Goal: Information Seeking & Learning: Learn about a topic

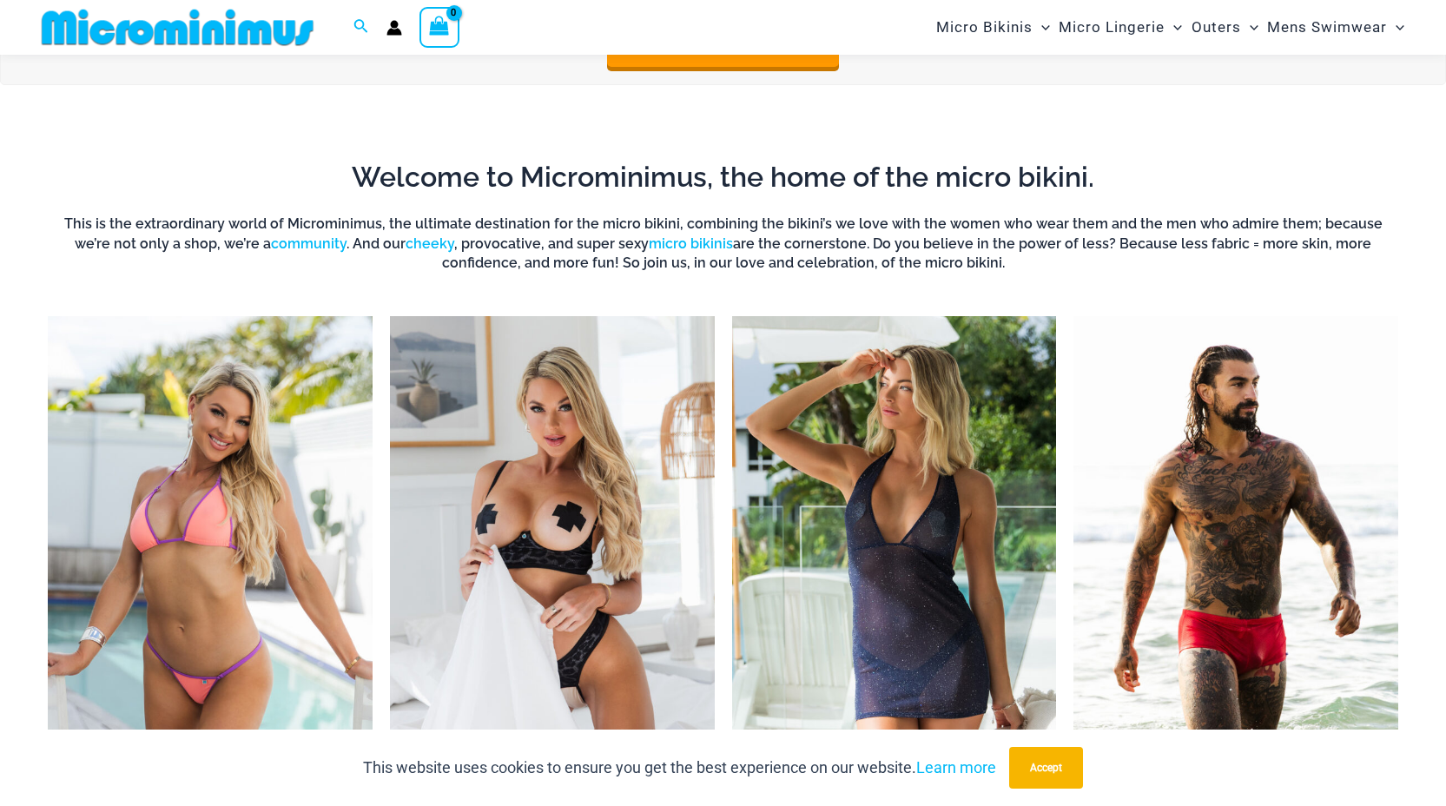
scroll to position [656, 0]
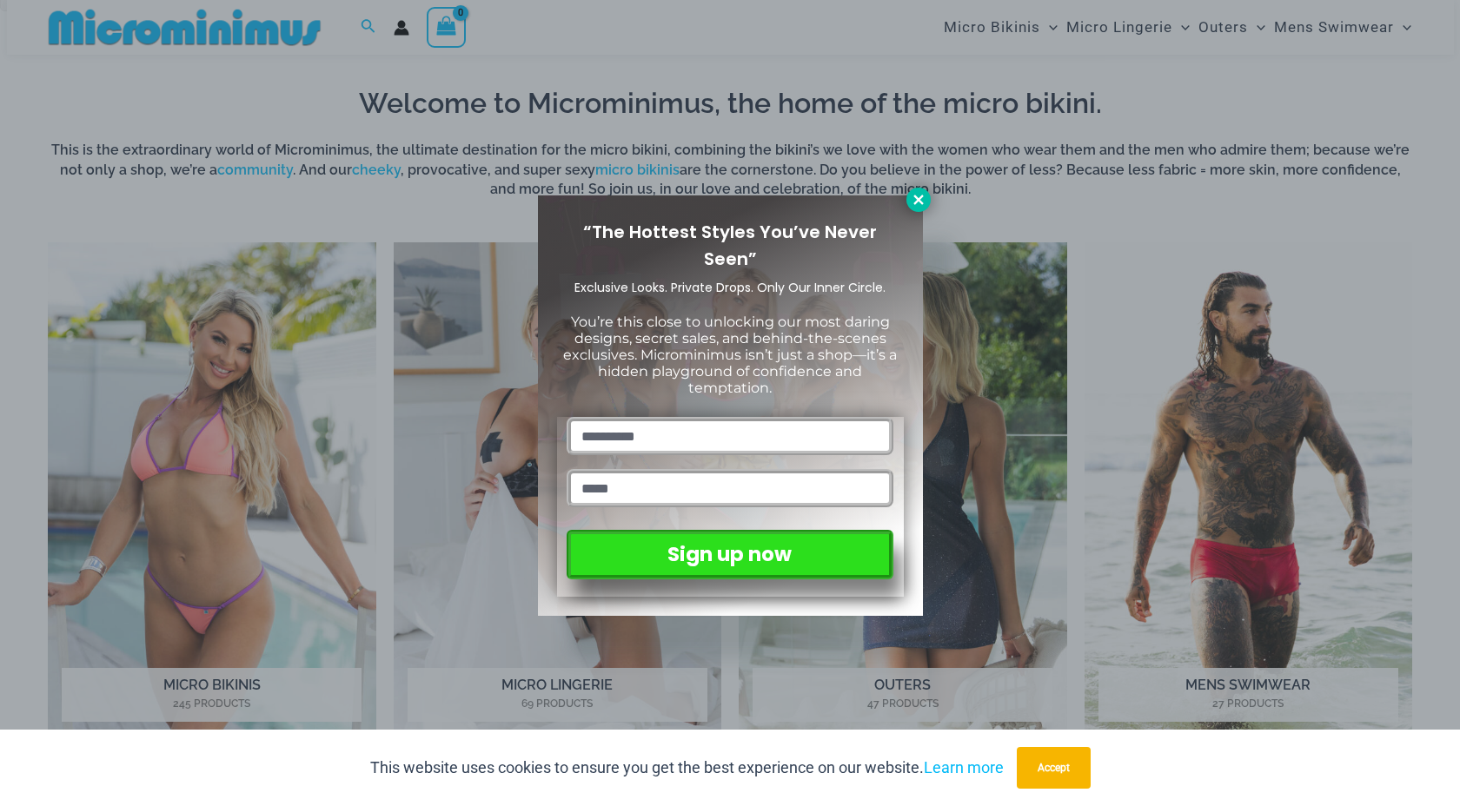
click at [915, 202] on icon at bounding box center [918, 200] width 10 height 10
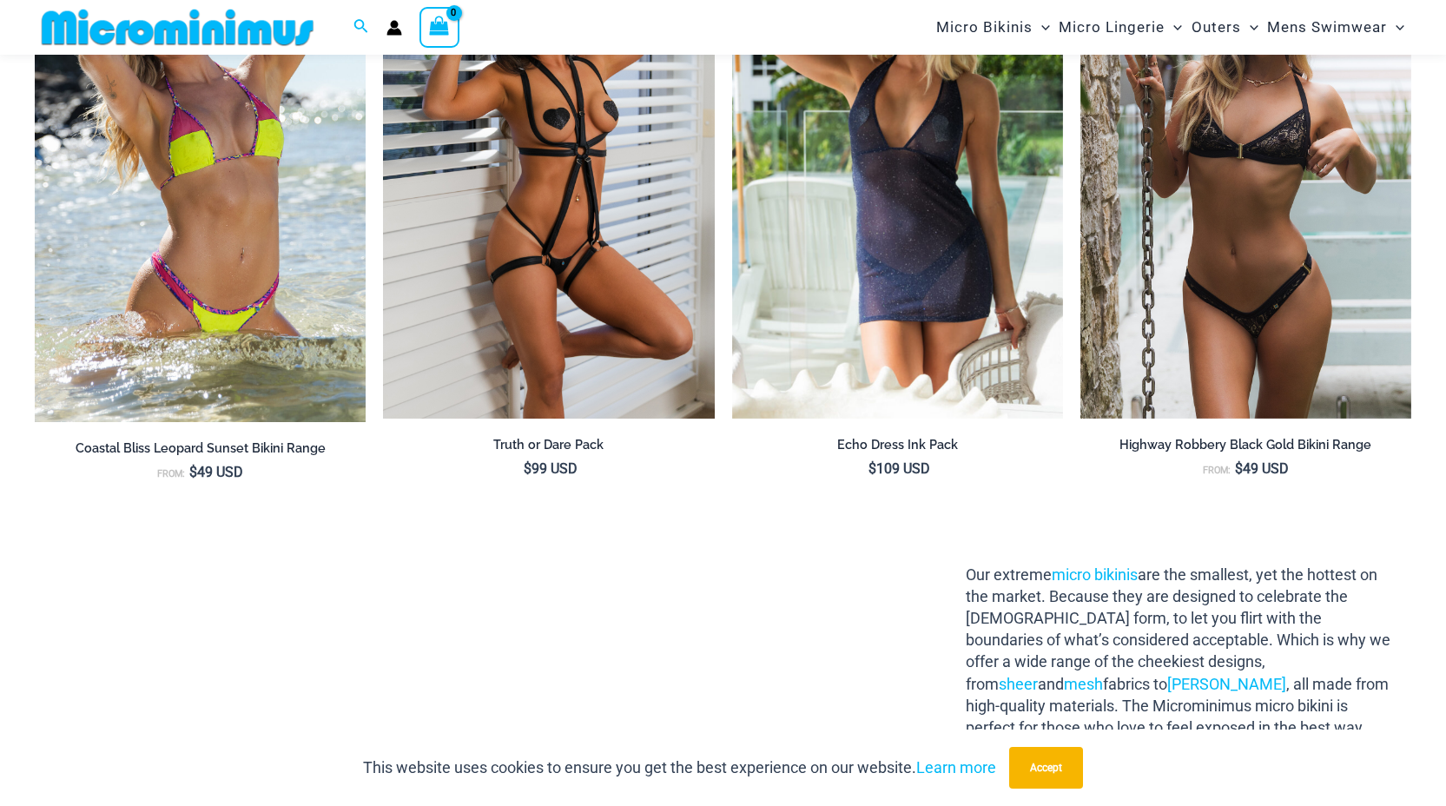
scroll to position [1765, 0]
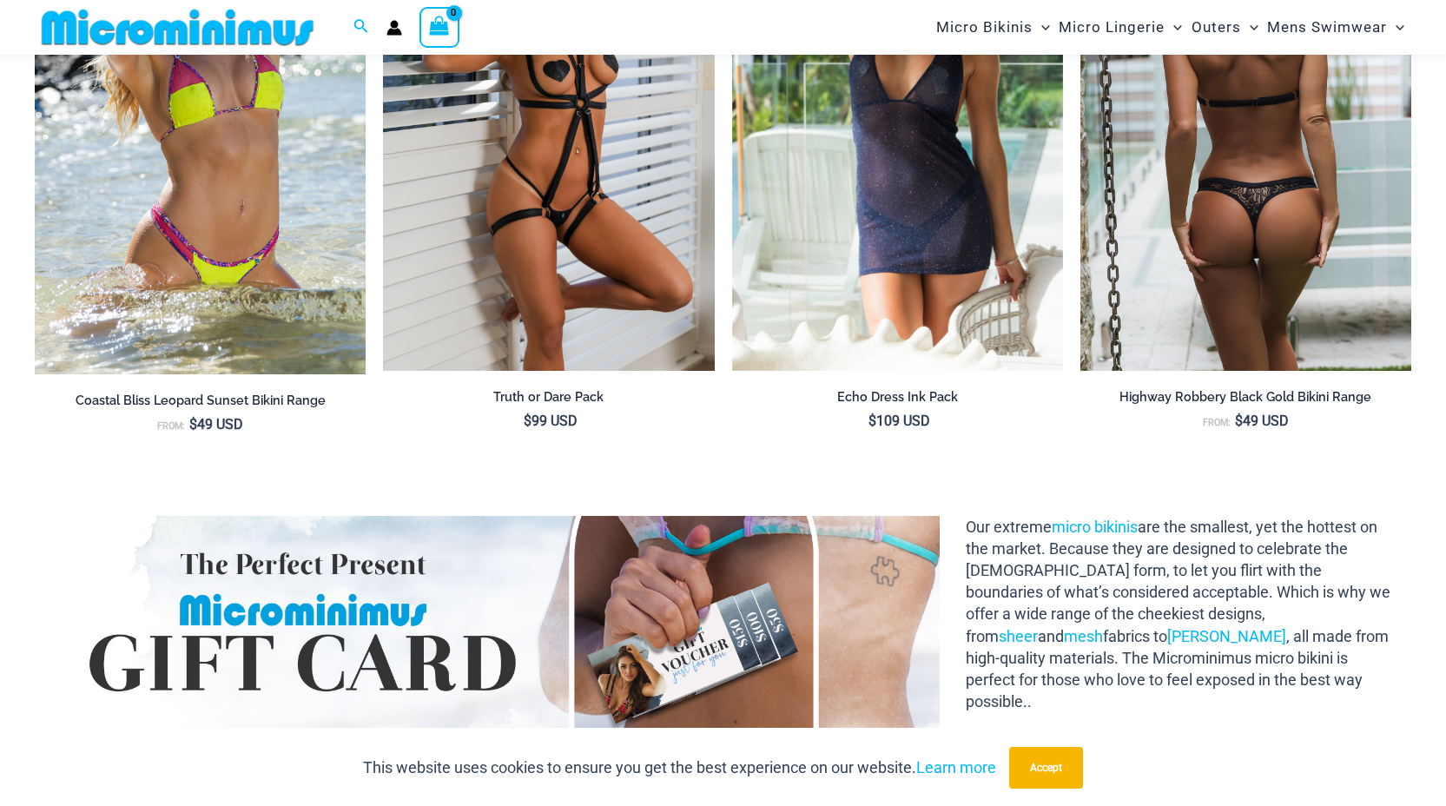
click at [1343, 302] on img at bounding box center [1246, 122] width 331 height 497
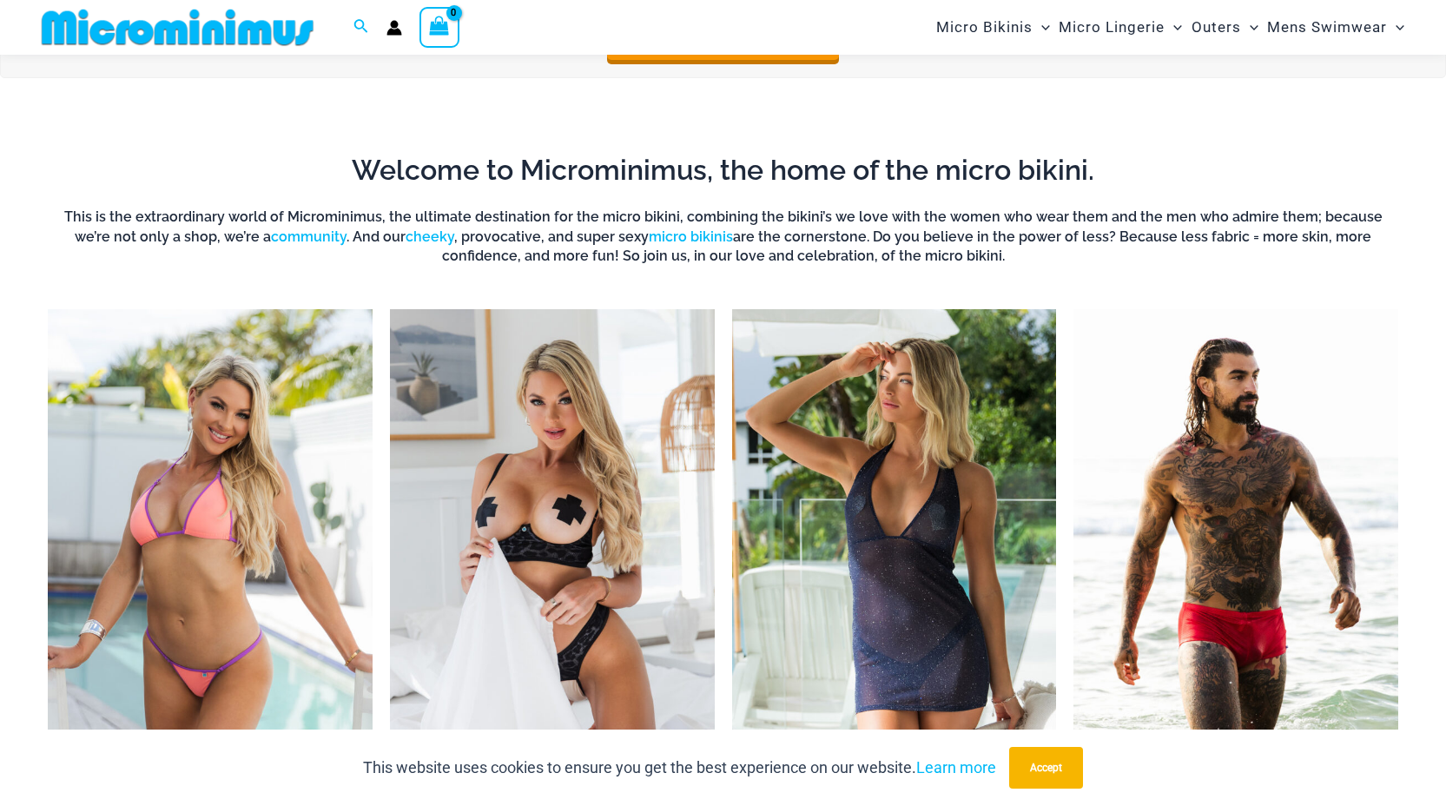
scroll to position [614, 0]
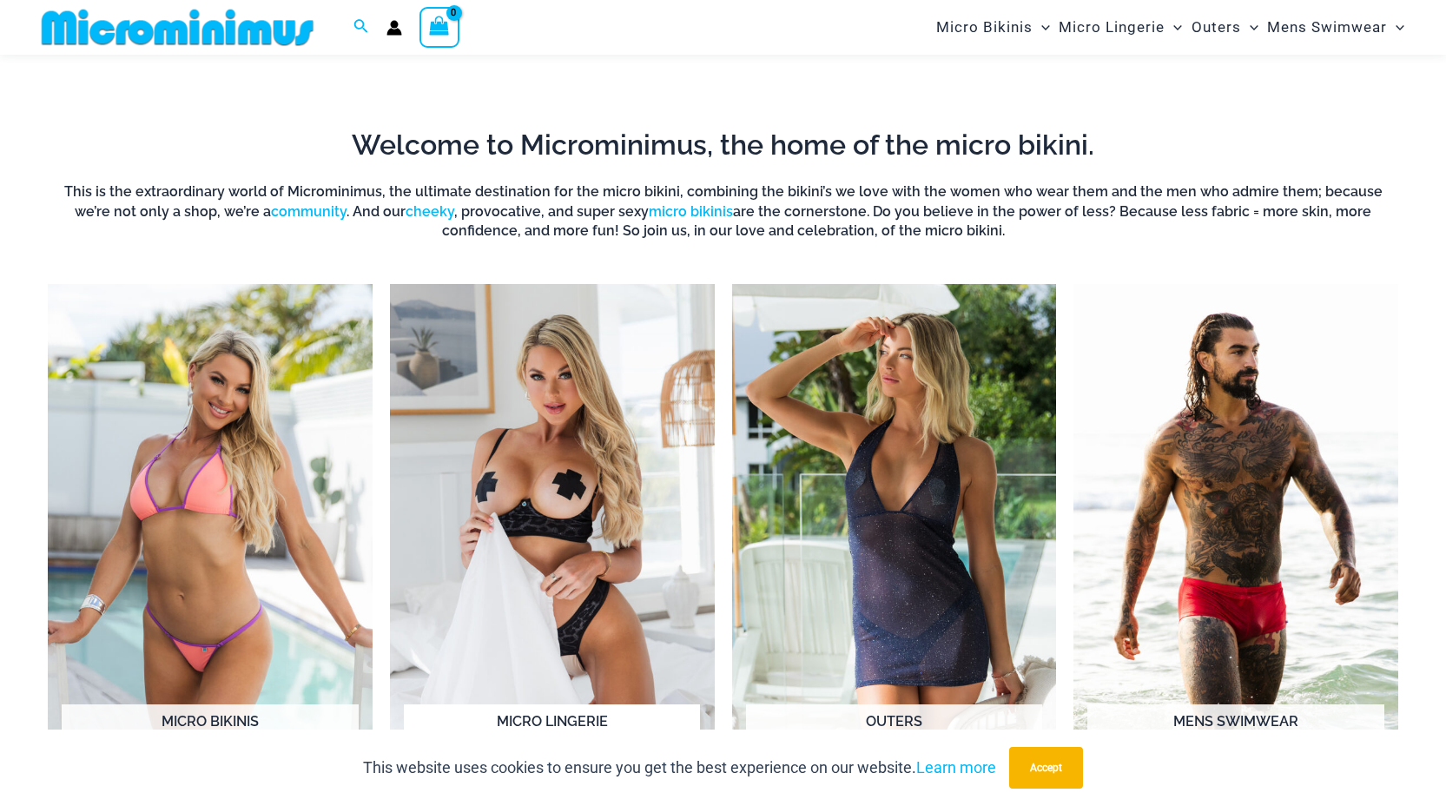
click at [588, 482] on img "Visit product category Micro Lingerie" at bounding box center [552, 534] width 325 height 500
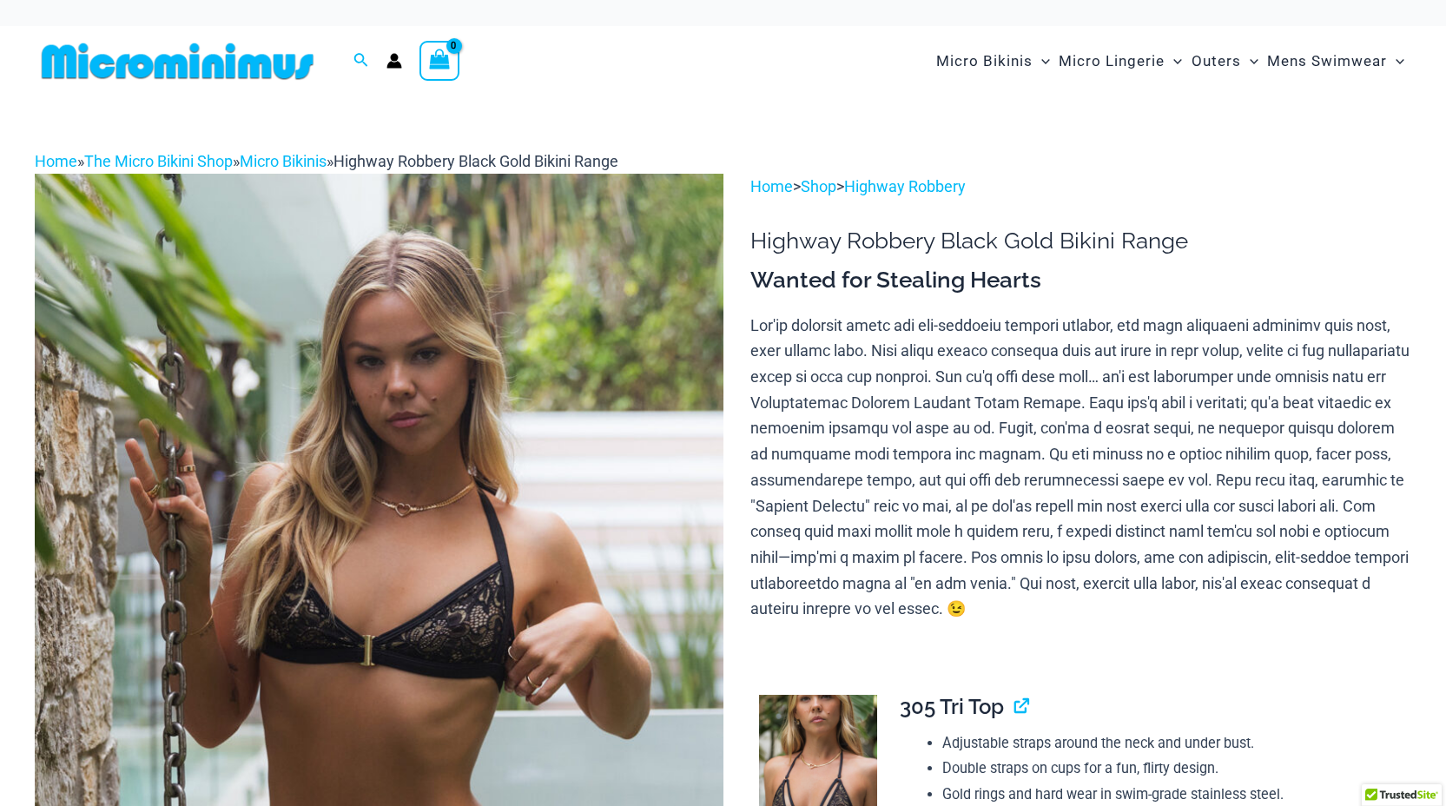
click at [584, 420] on img at bounding box center [379, 690] width 689 height 1033
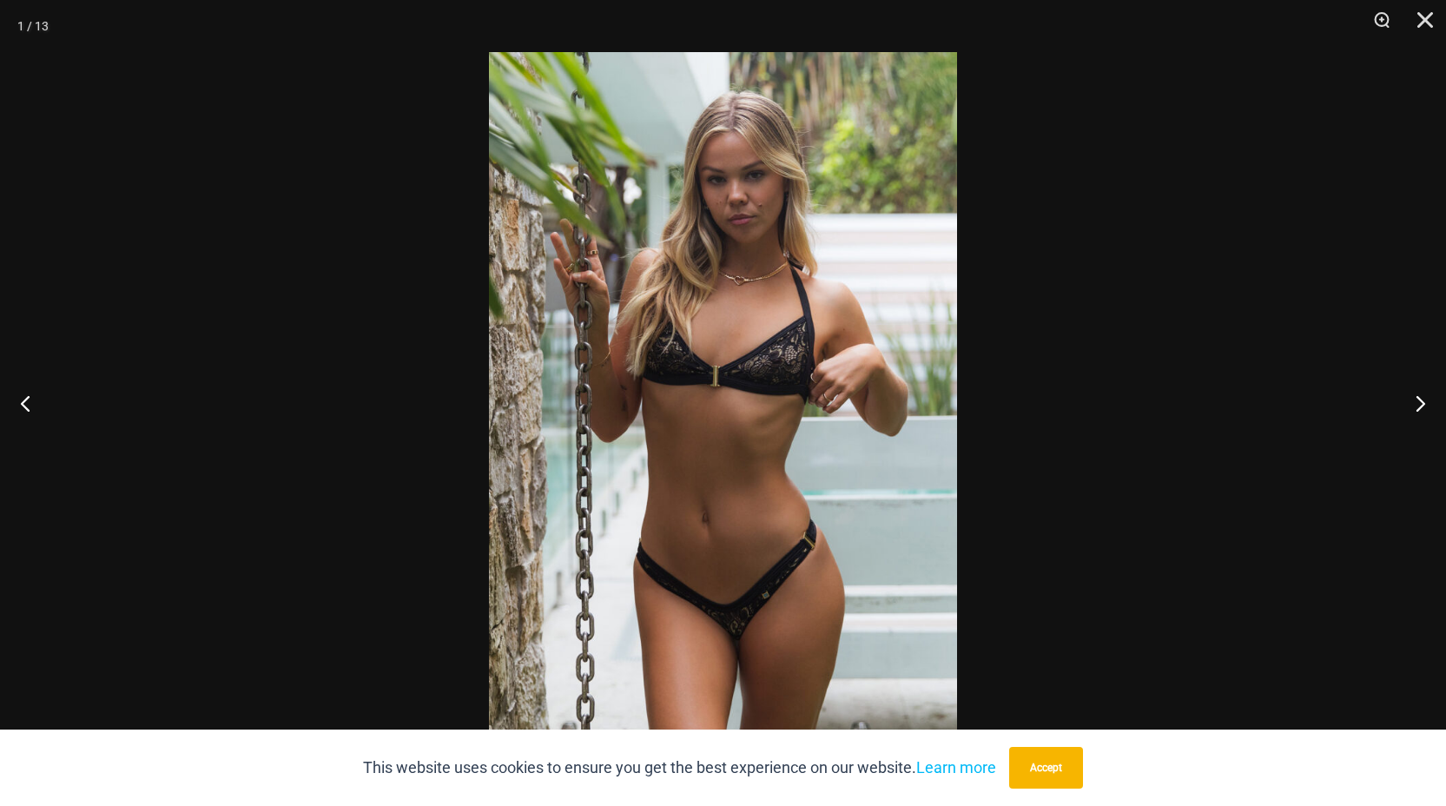
click at [724, 434] on img at bounding box center [723, 403] width 468 height 702
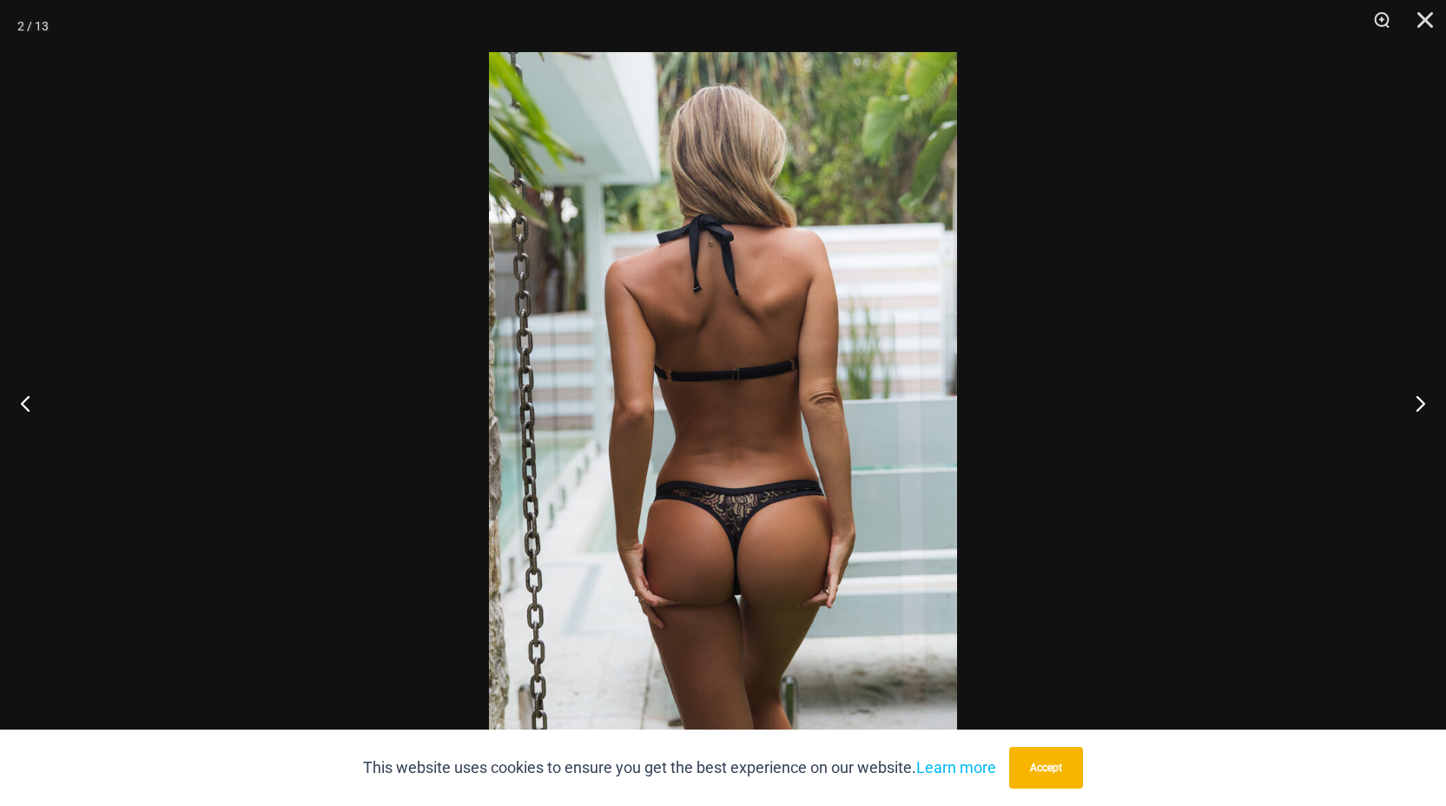
click at [788, 295] on img at bounding box center [723, 403] width 468 height 702
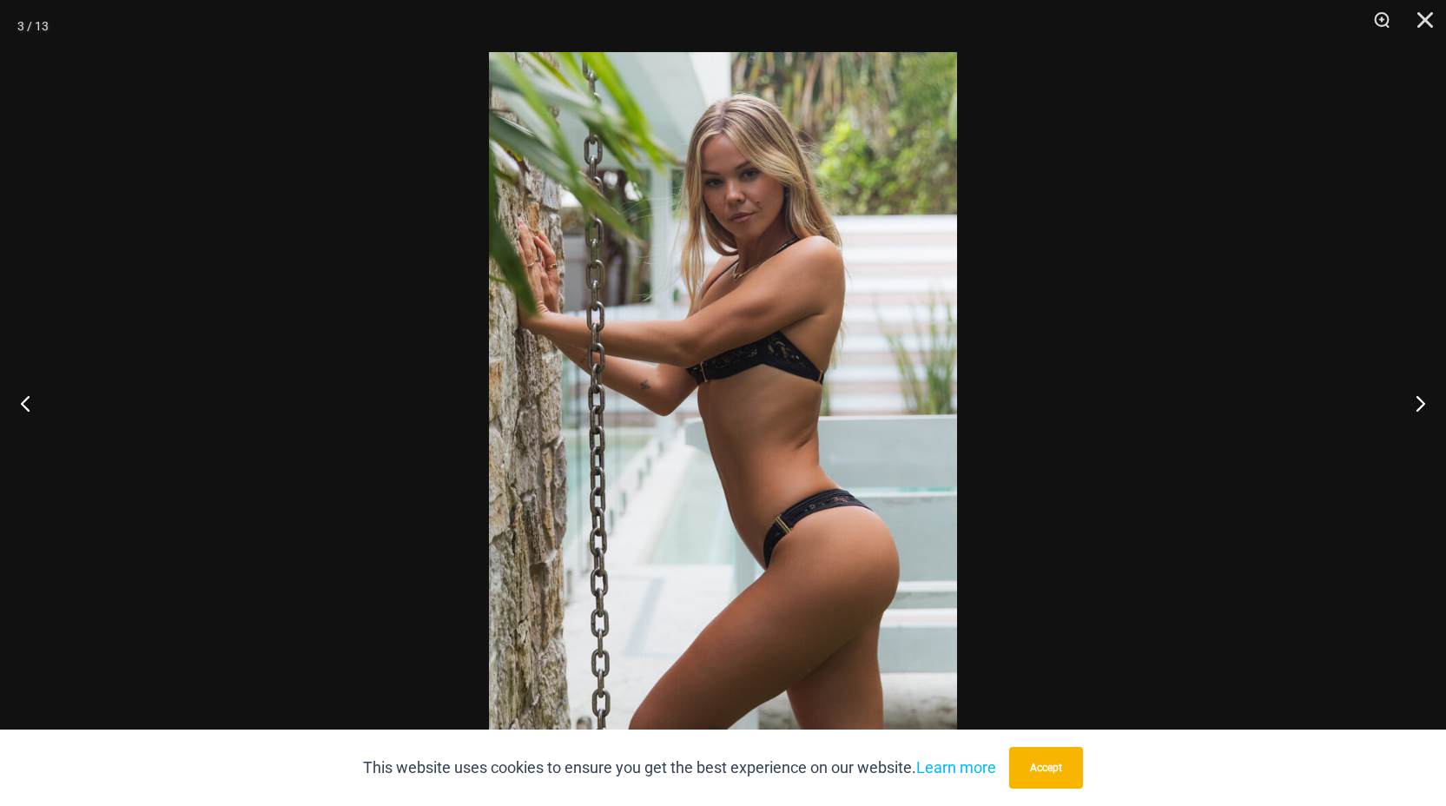
click at [811, 321] on img at bounding box center [723, 403] width 468 height 702
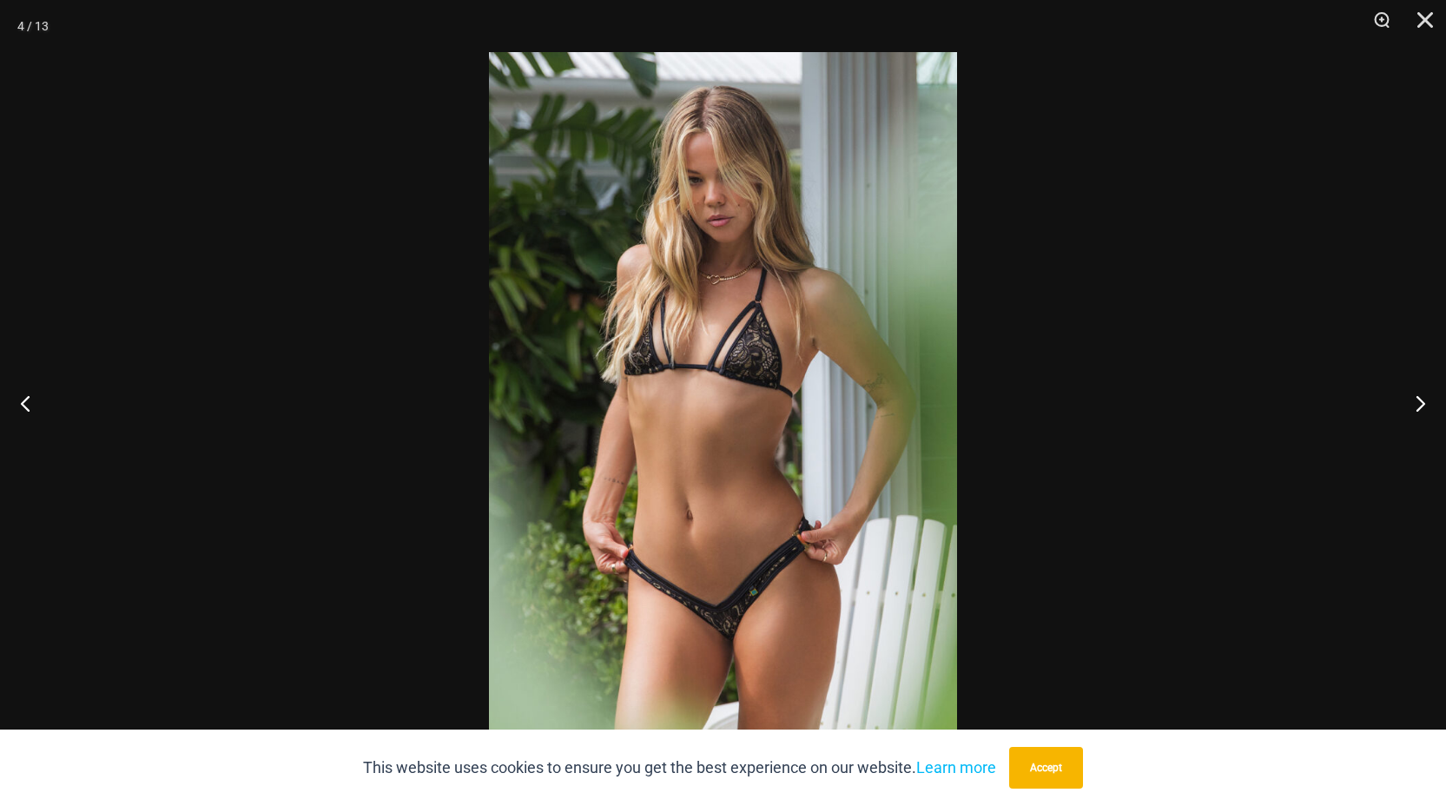
click at [837, 349] on img at bounding box center [723, 403] width 468 height 702
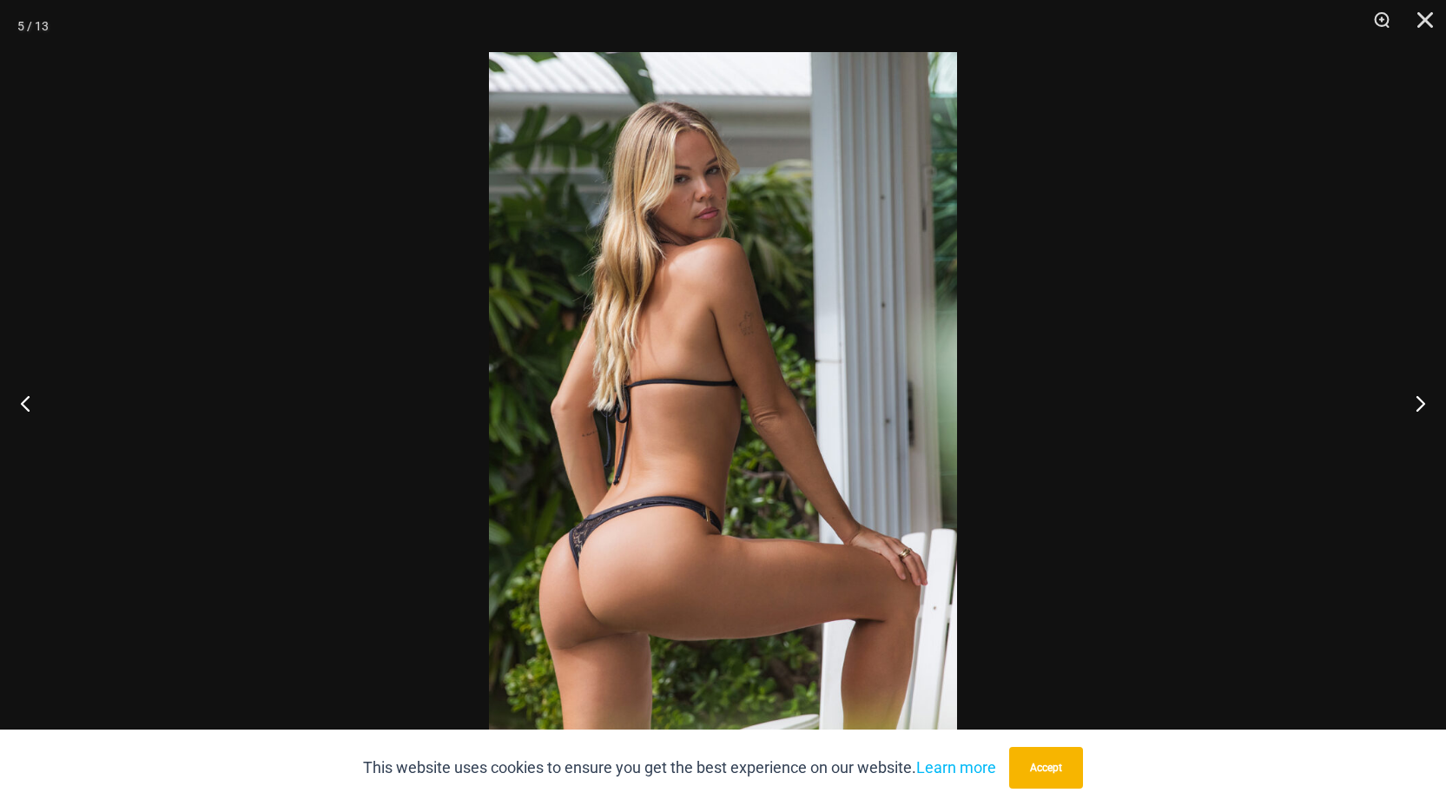
click at [857, 373] on img at bounding box center [723, 403] width 468 height 702
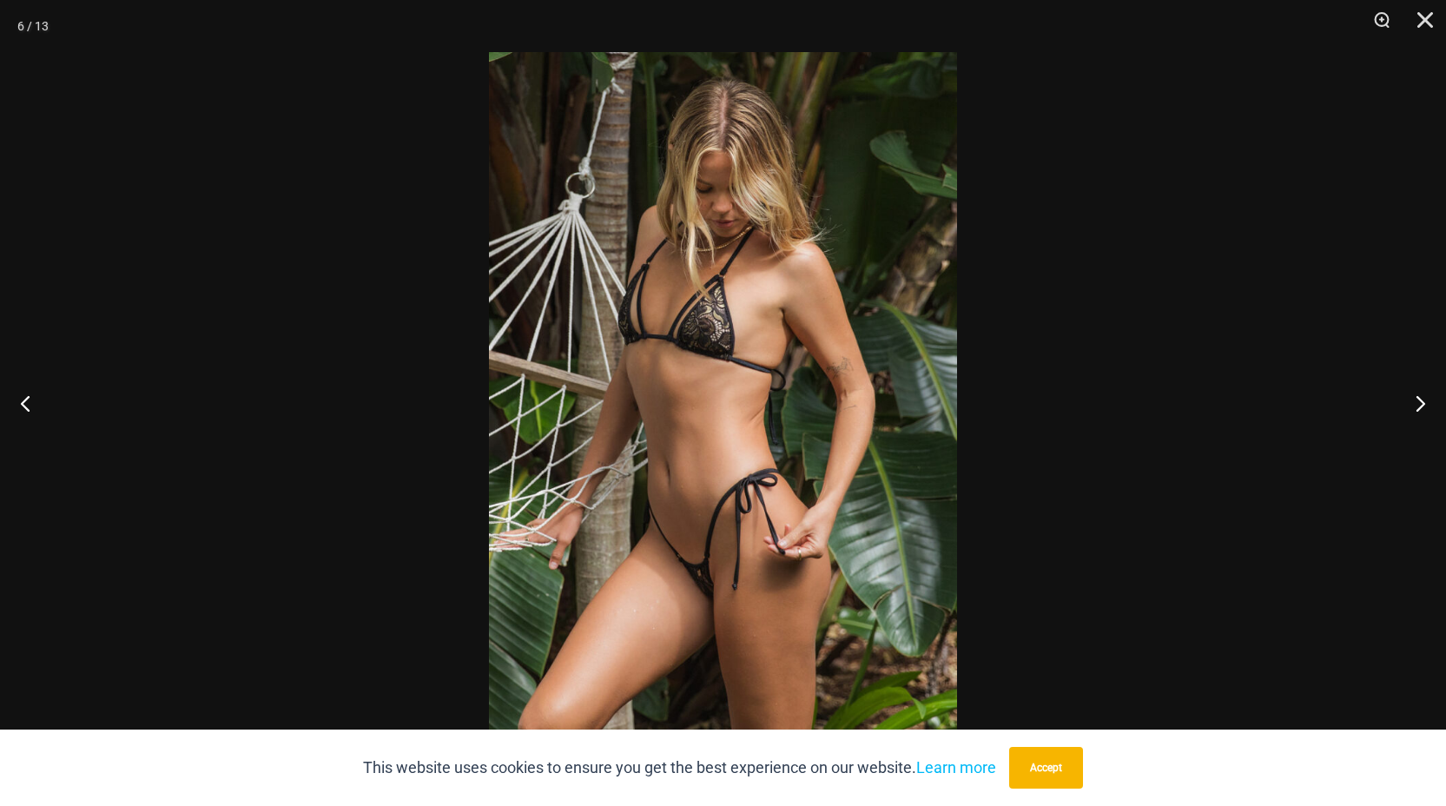
click at [884, 392] on img at bounding box center [723, 403] width 468 height 702
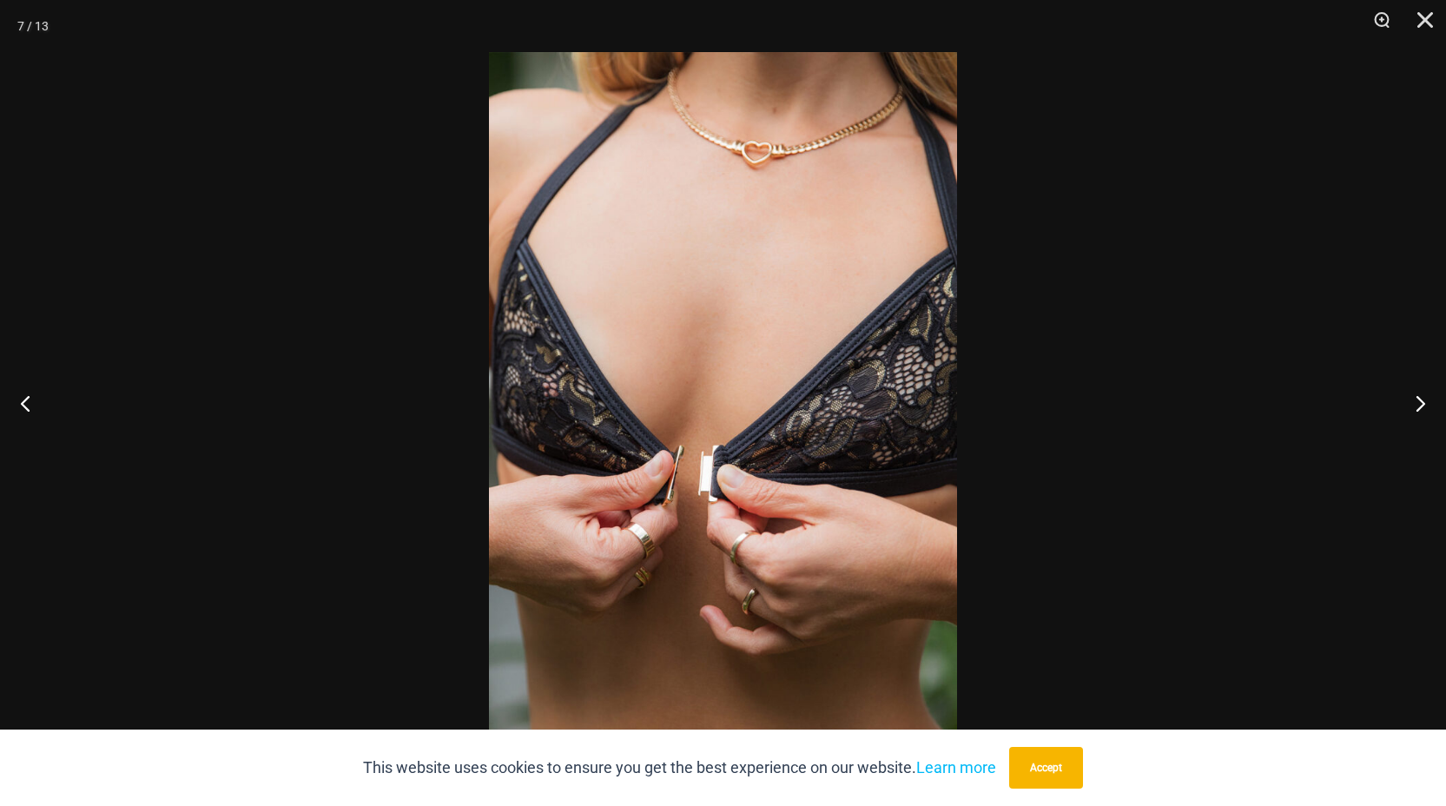
click at [860, 411] on img at bounding box center [723, 403] width 468 height 702
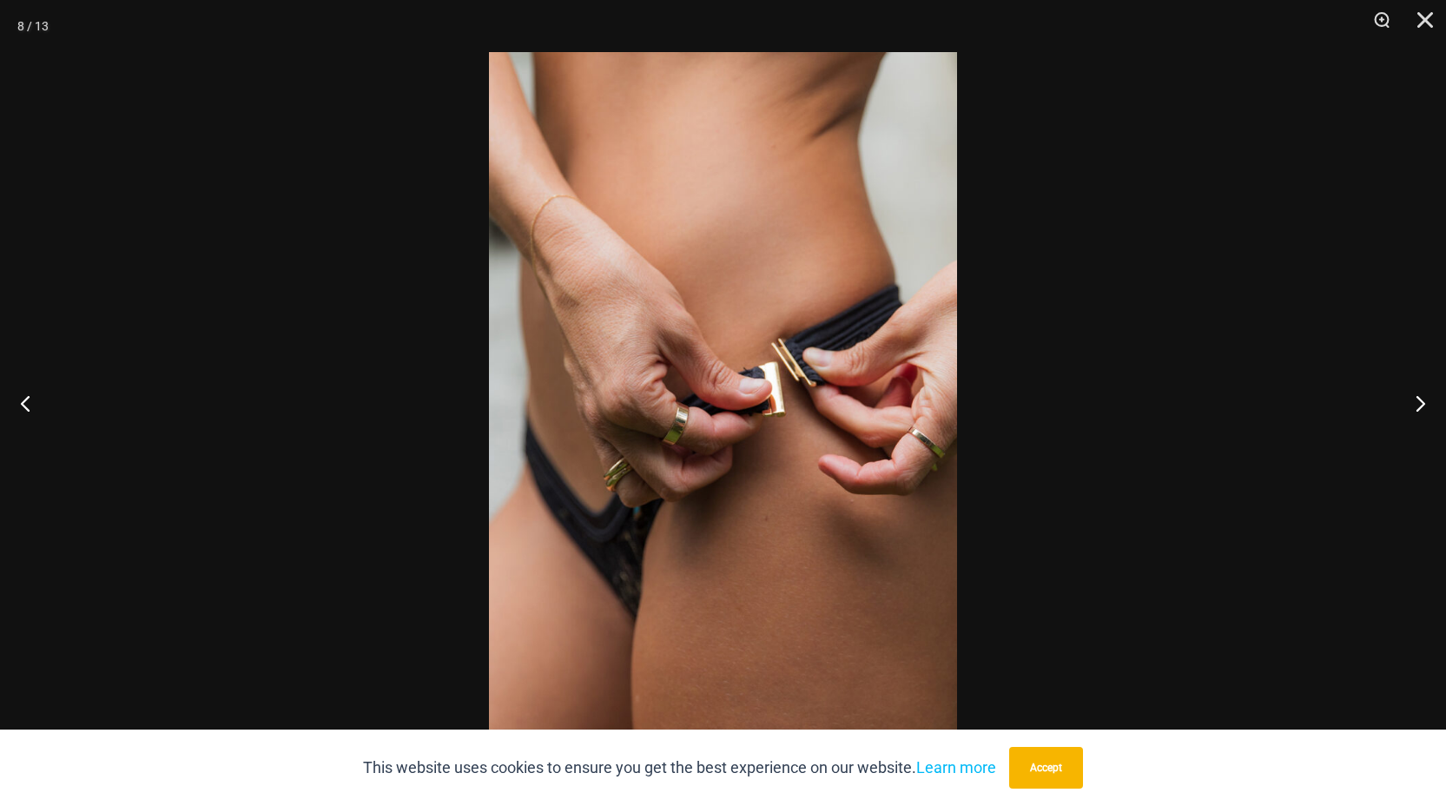
click at [897, 433] on img at bounding box center [723, 403] width 468 height 702
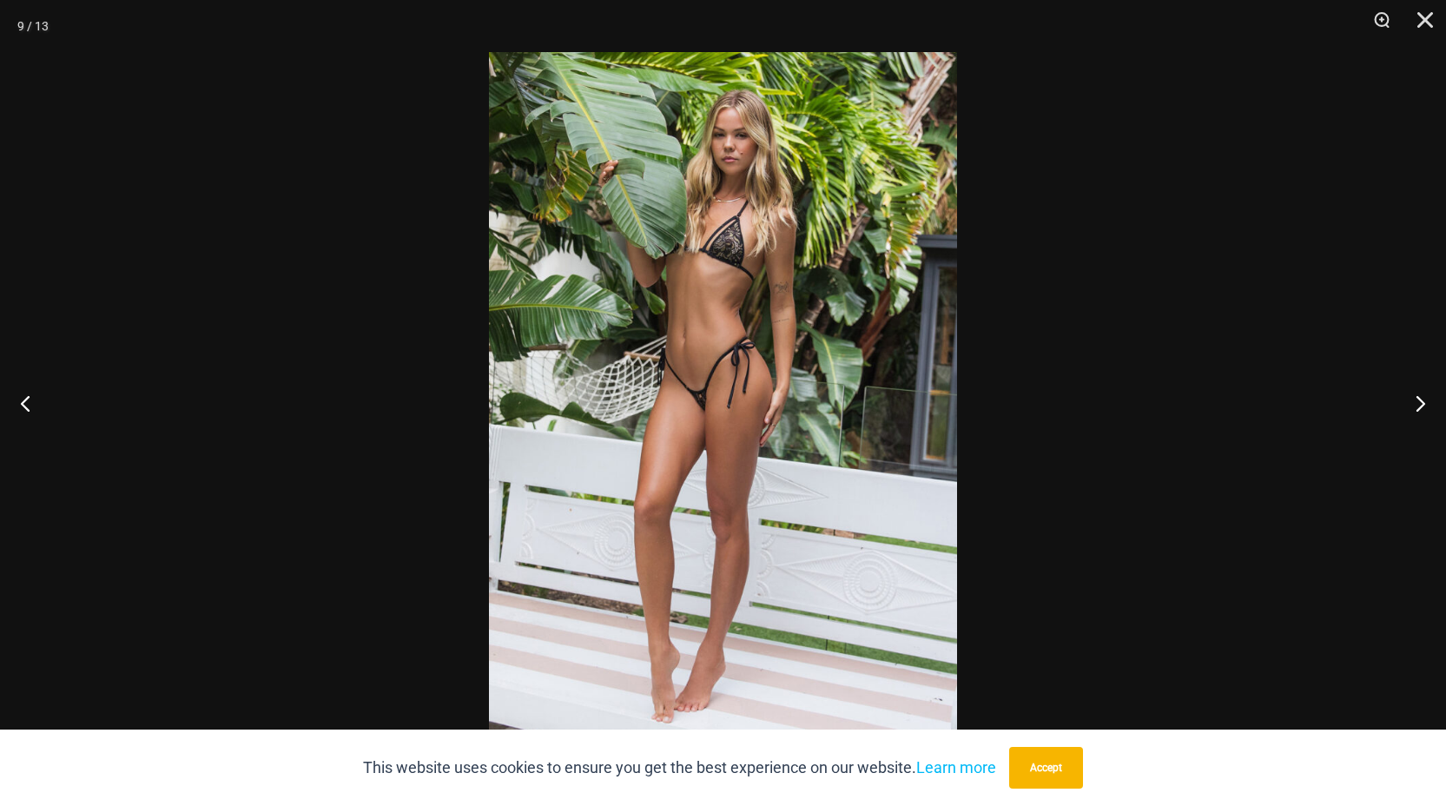
click at [899, 453] on img at bounding box center [723, 403] width 468 height 702
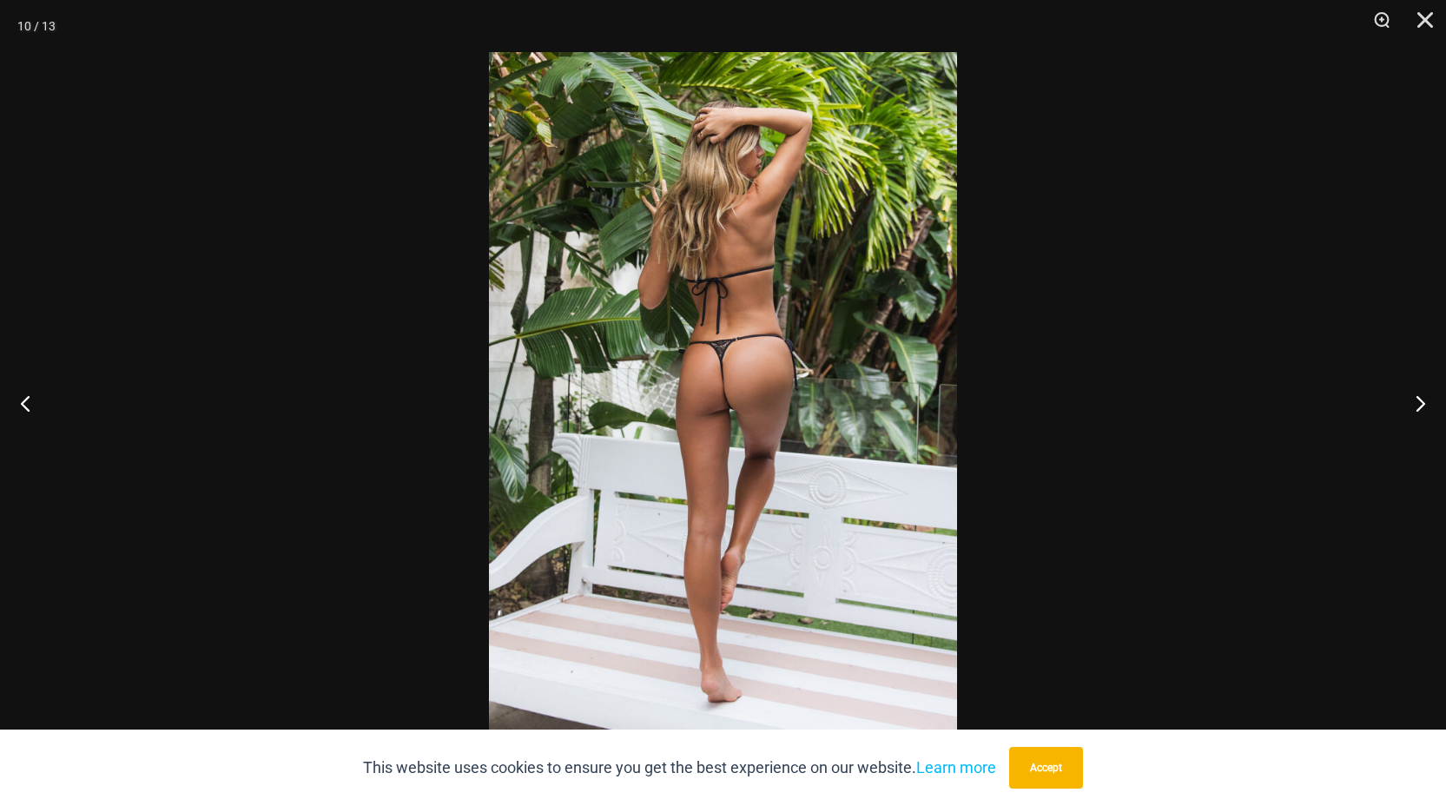
click at [923, 487] on img at bounding box center [723, 403] width 468 height 702
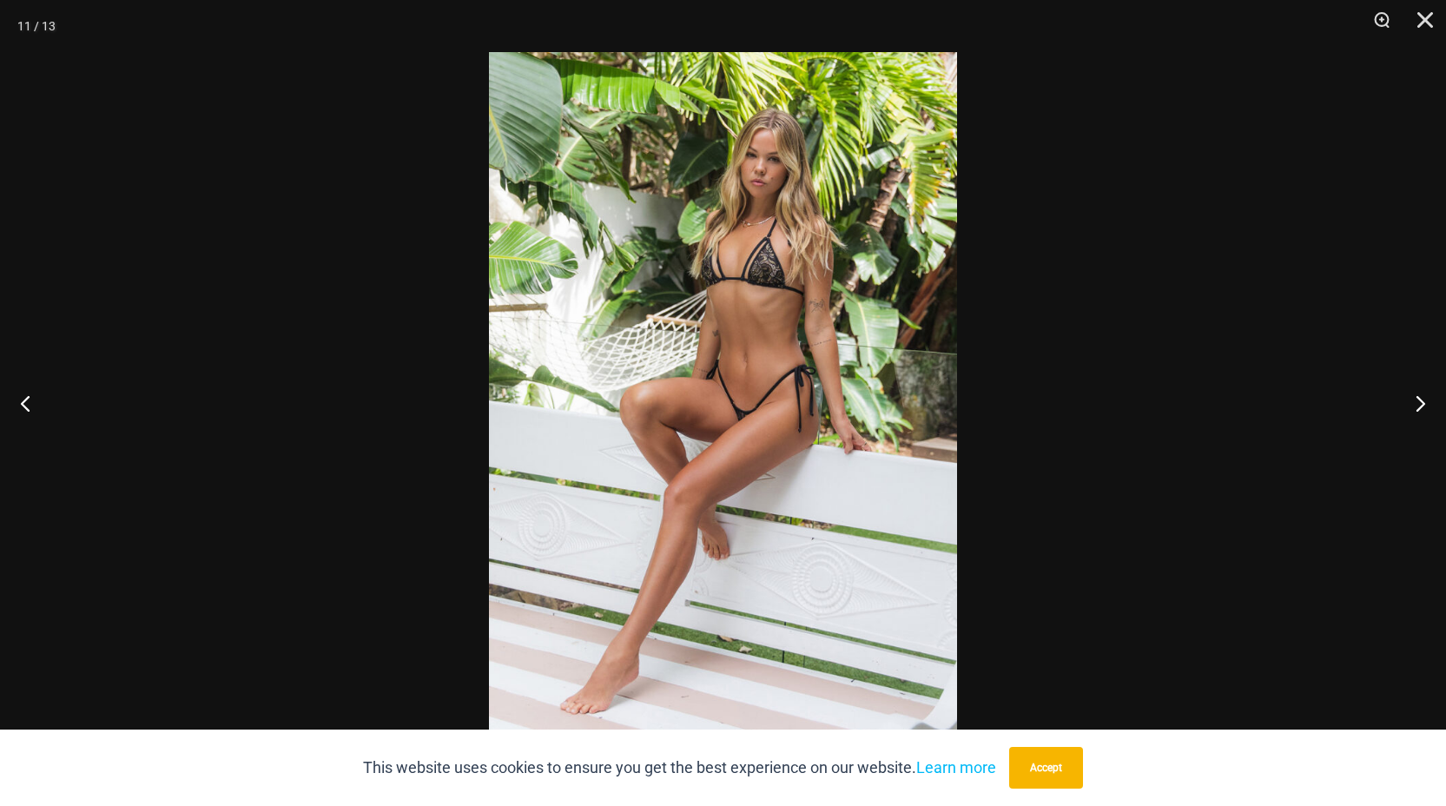
click at [904, 415] on img at bounding box center [723, 403] width 468 height 702
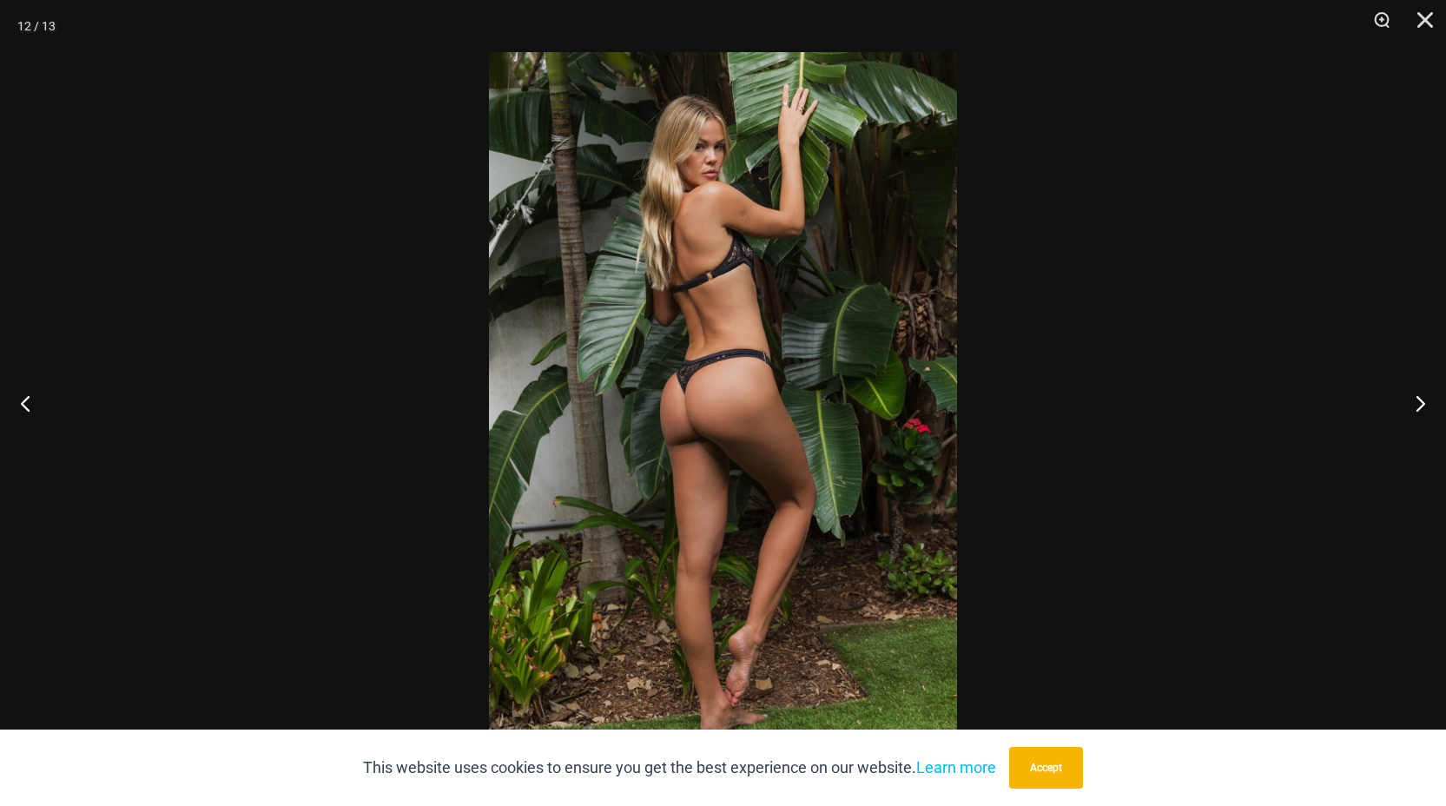
click at [896, 394] on img at bounding box center [723, 403] width 468 height 702
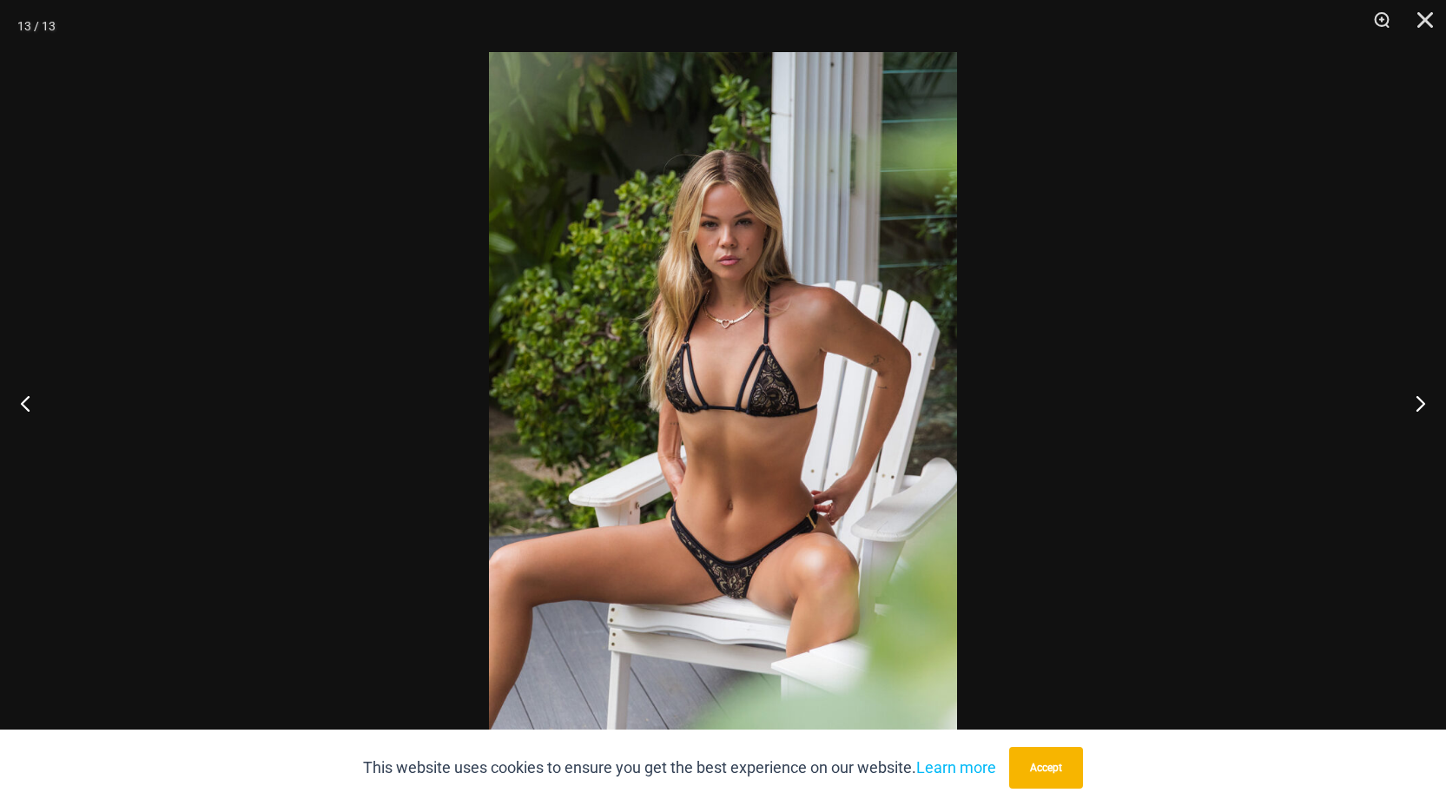
click at [851, 332] on img at bounding box center [723, 403] width 468 height 702
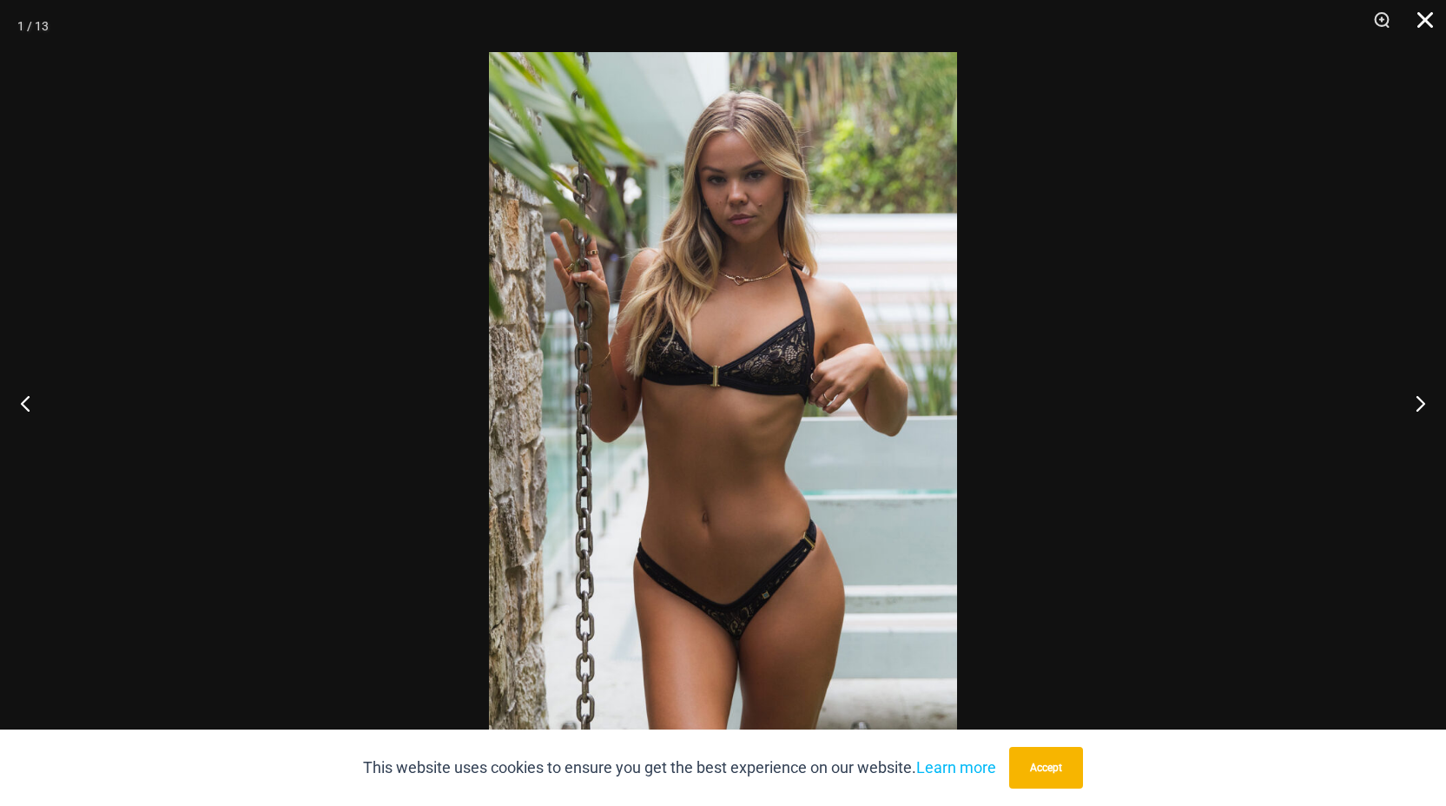
click at [1427, 21] on button "Close" at bounding box center [1419, 26] width 43 height 52
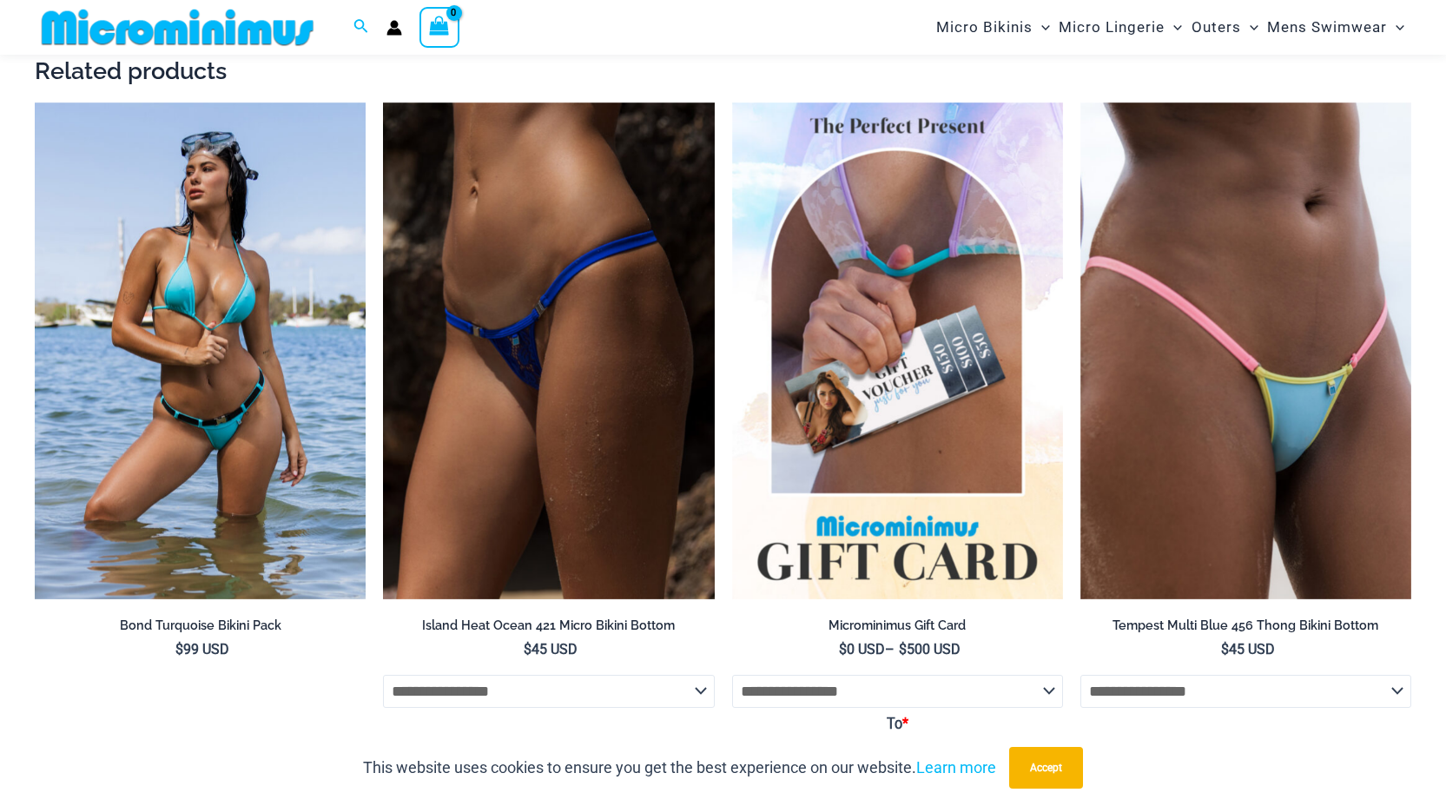
scroll to position [3255, 0]
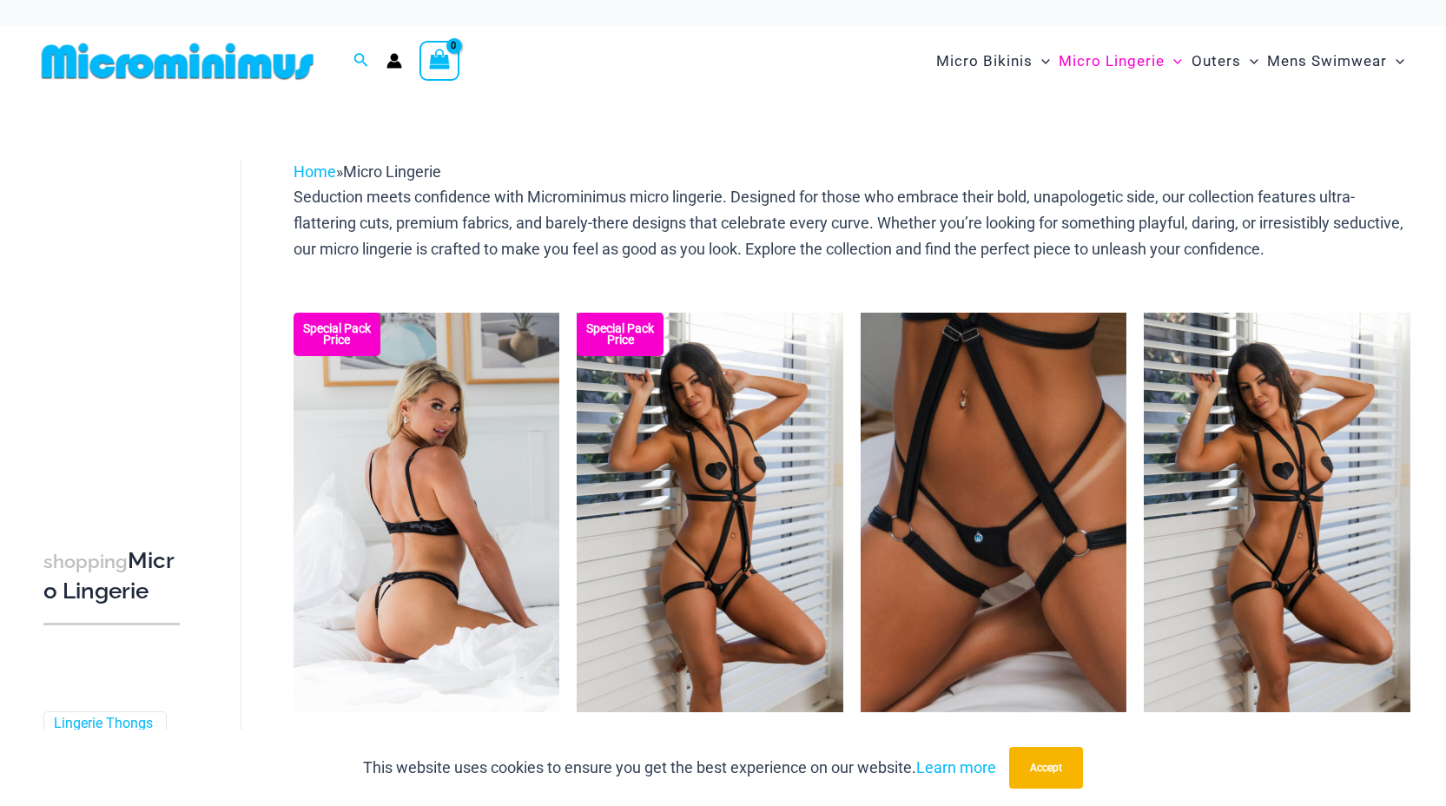
click at [500, 510] on img at bounding box center [427, 513] width 267 height 400
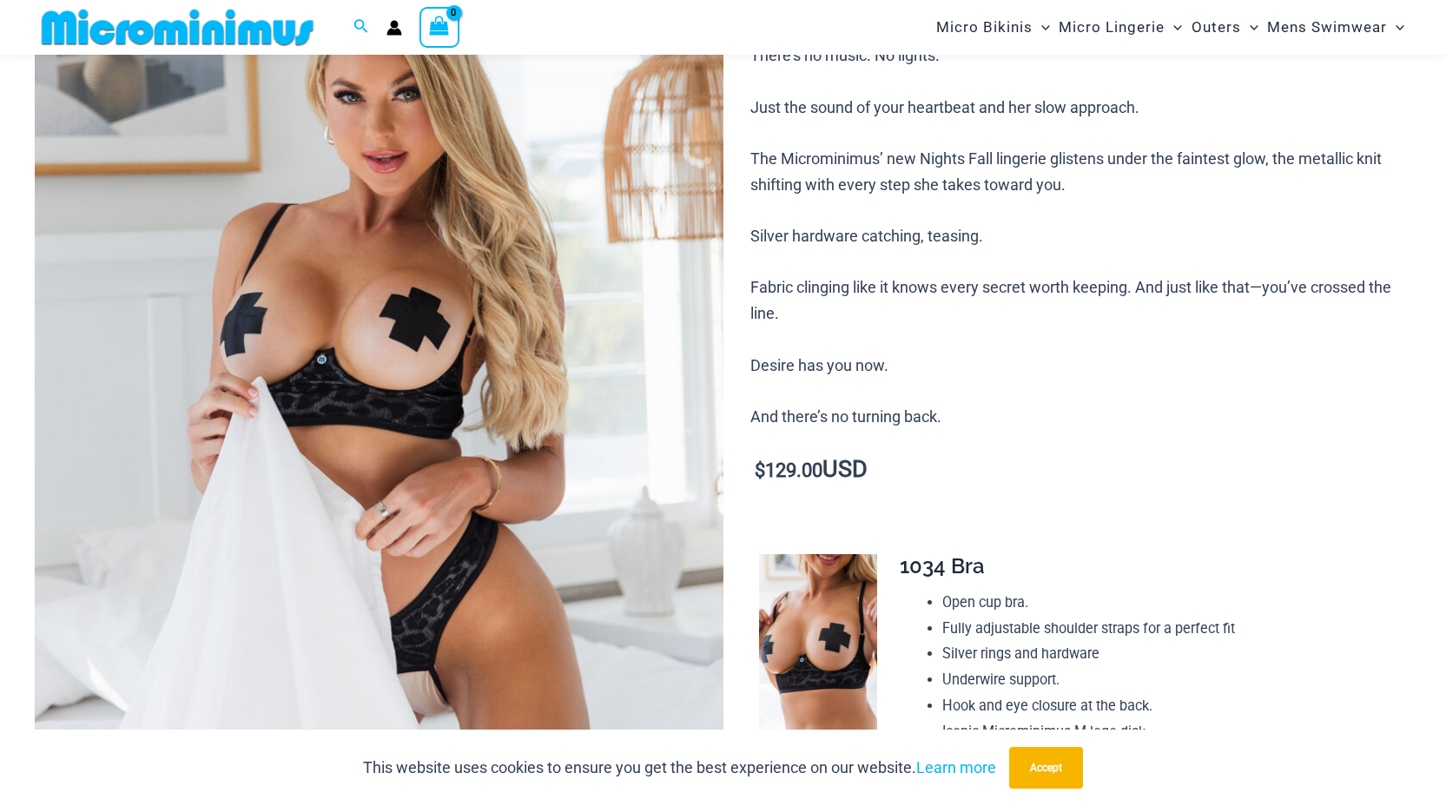
scroll to position [321, 0]
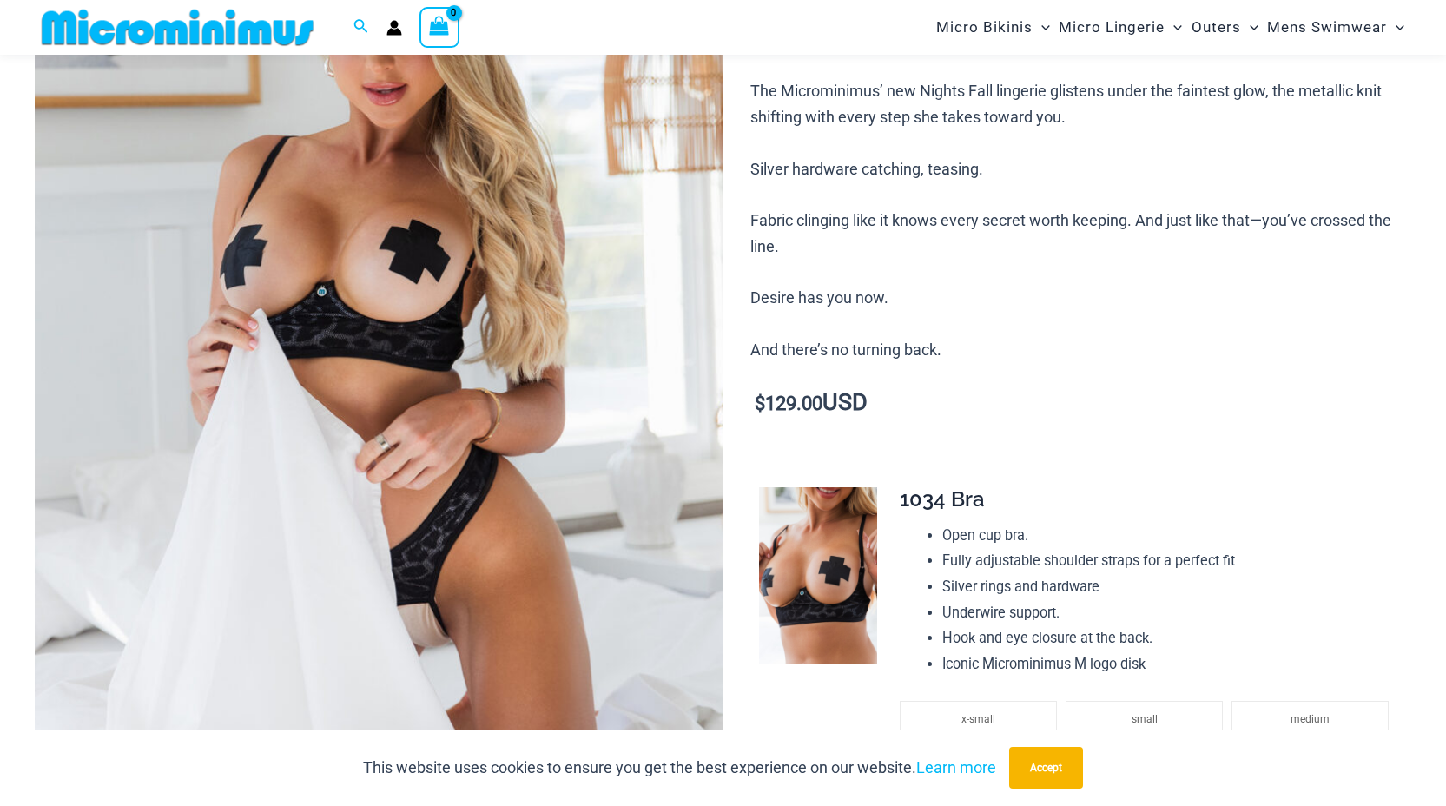
click at [479, 414] on img at bounding box center [379, 353] width 689 height 1033
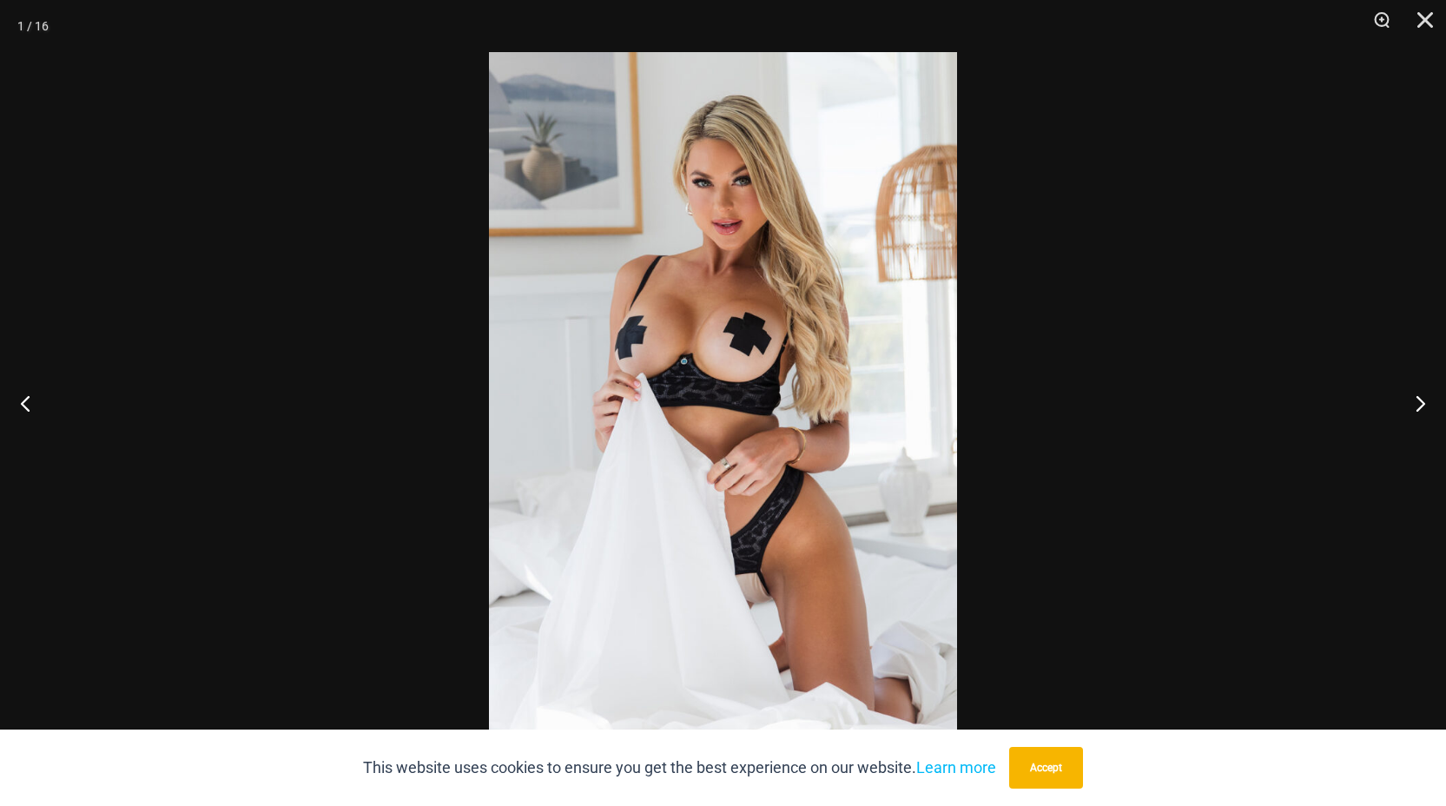
click at [897, 373] on img at bounding box center [723, 403] width 468 height 702
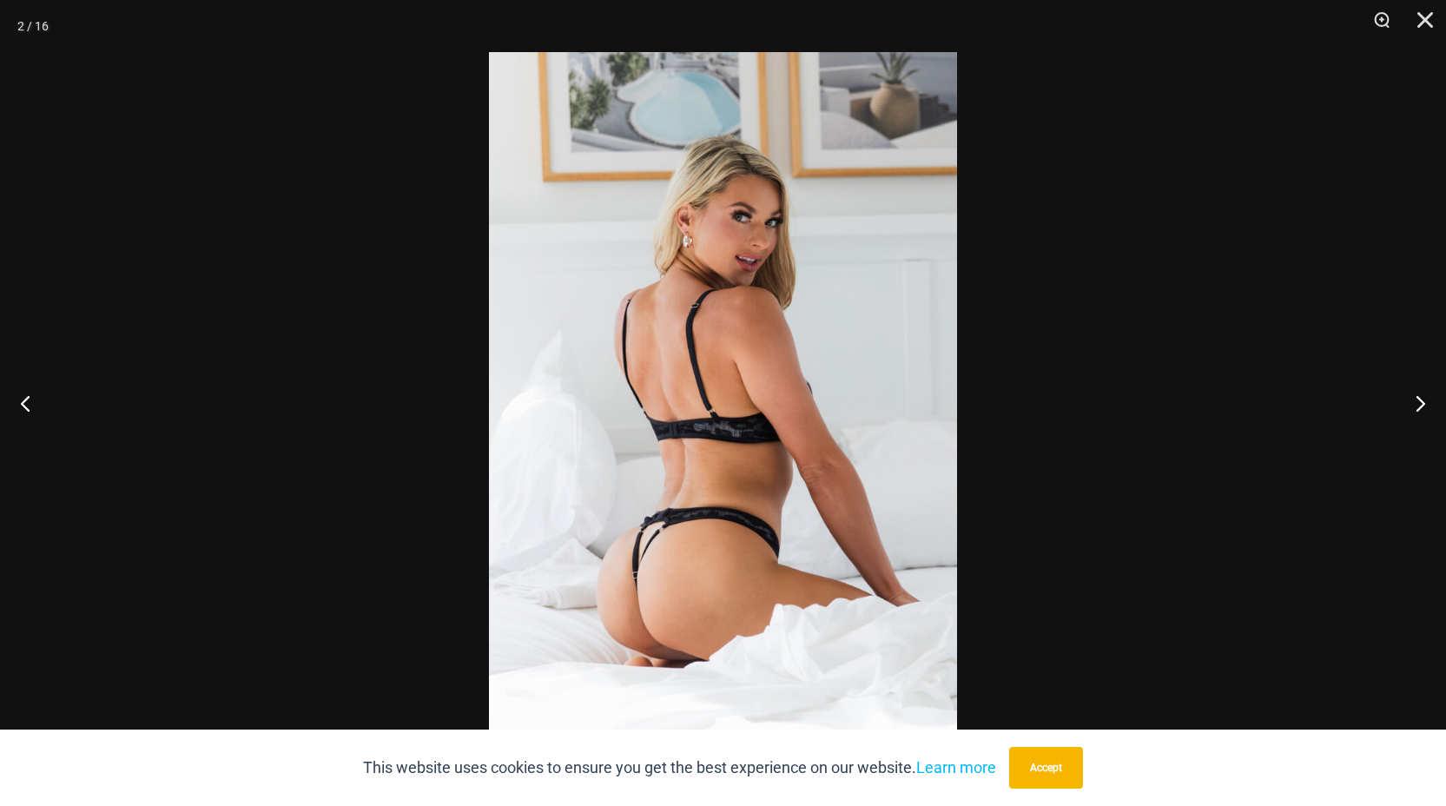
click at [860, 388] on img at bounding box center [723, 403] width 468 height 702
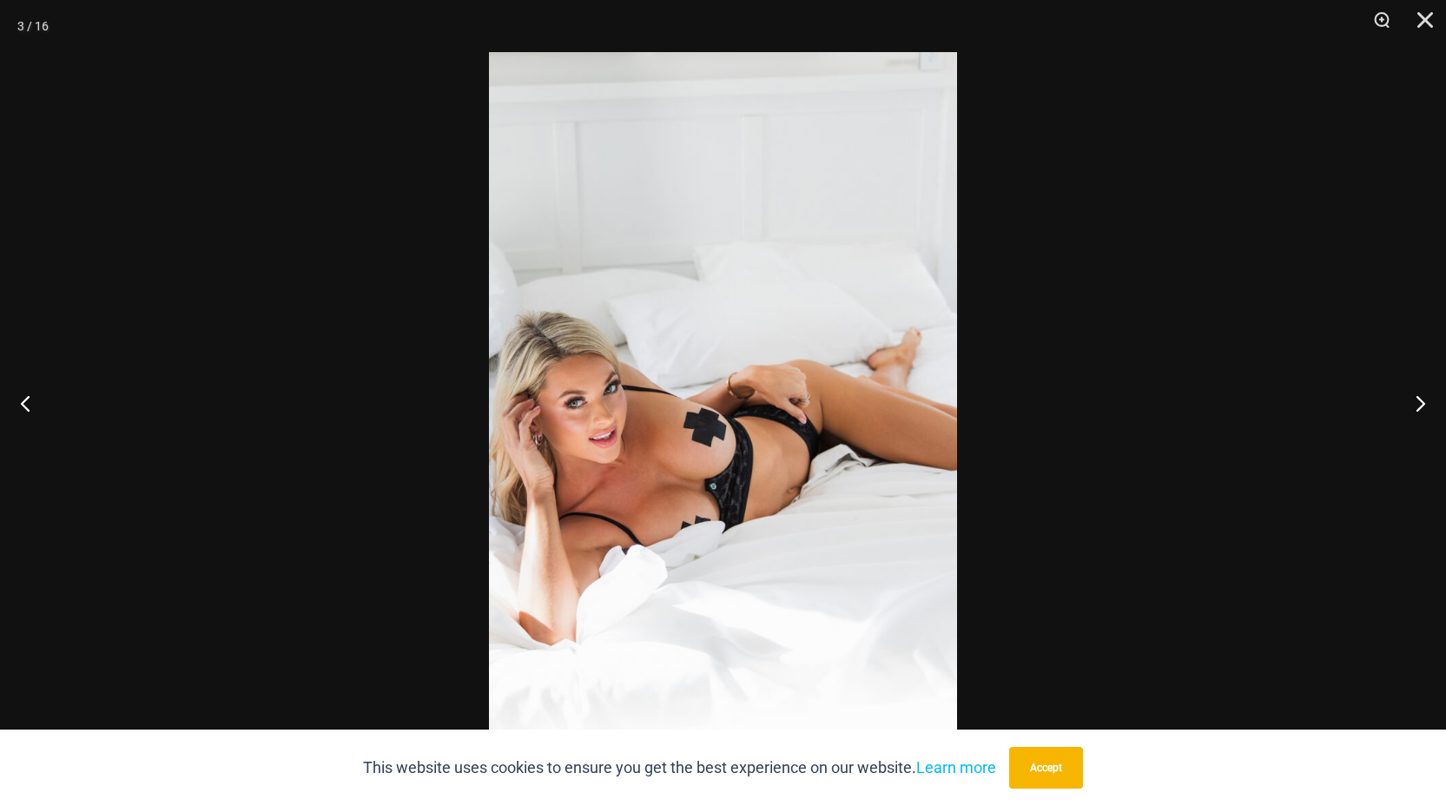
click at [904, 420] on img at bounding box center [723, 403] width 468 height 702
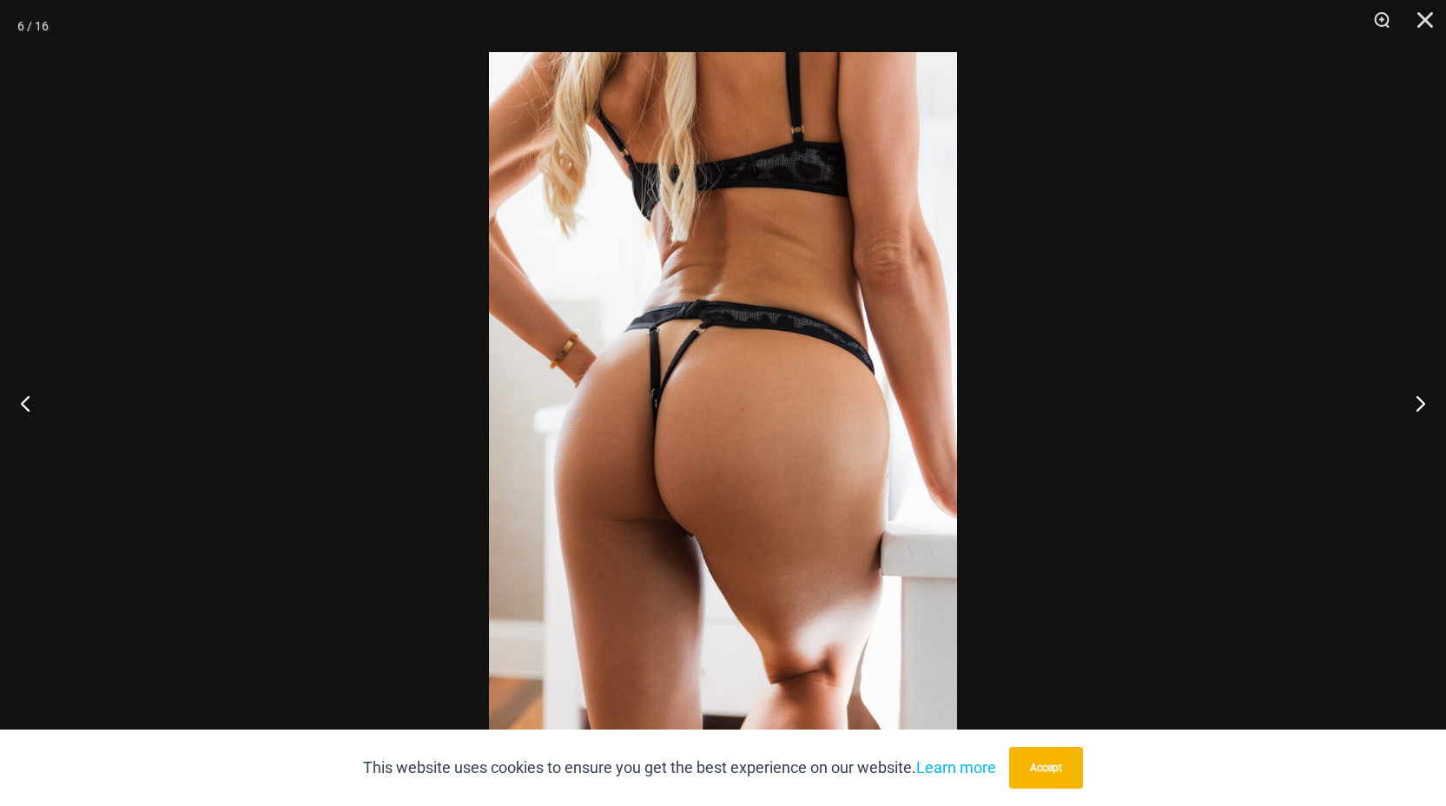
click at [929, 444] on img at bounding box center [723, 403] width 468 height 702
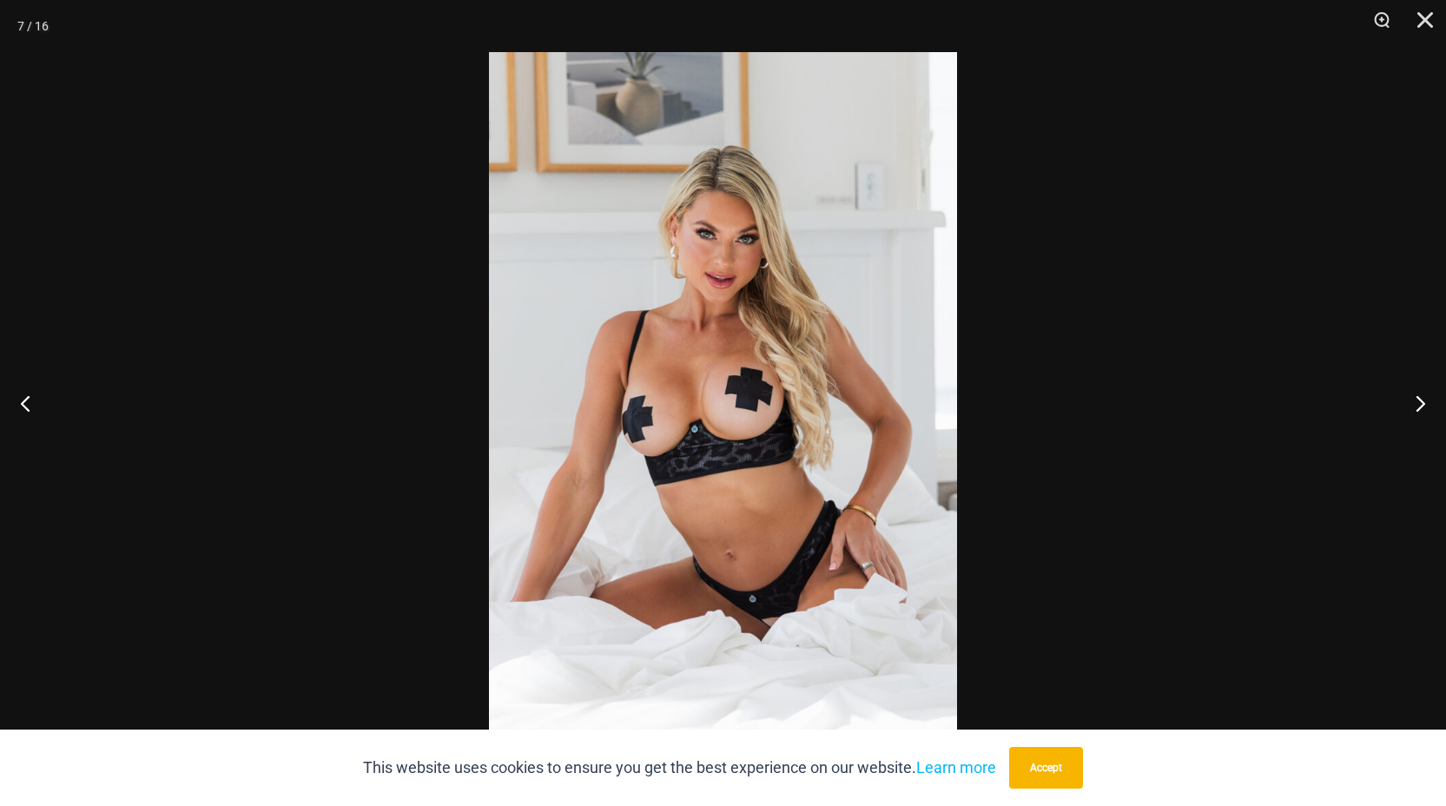
click at [895, 405] on img at bounding box center [723, 403] width 468 height 702
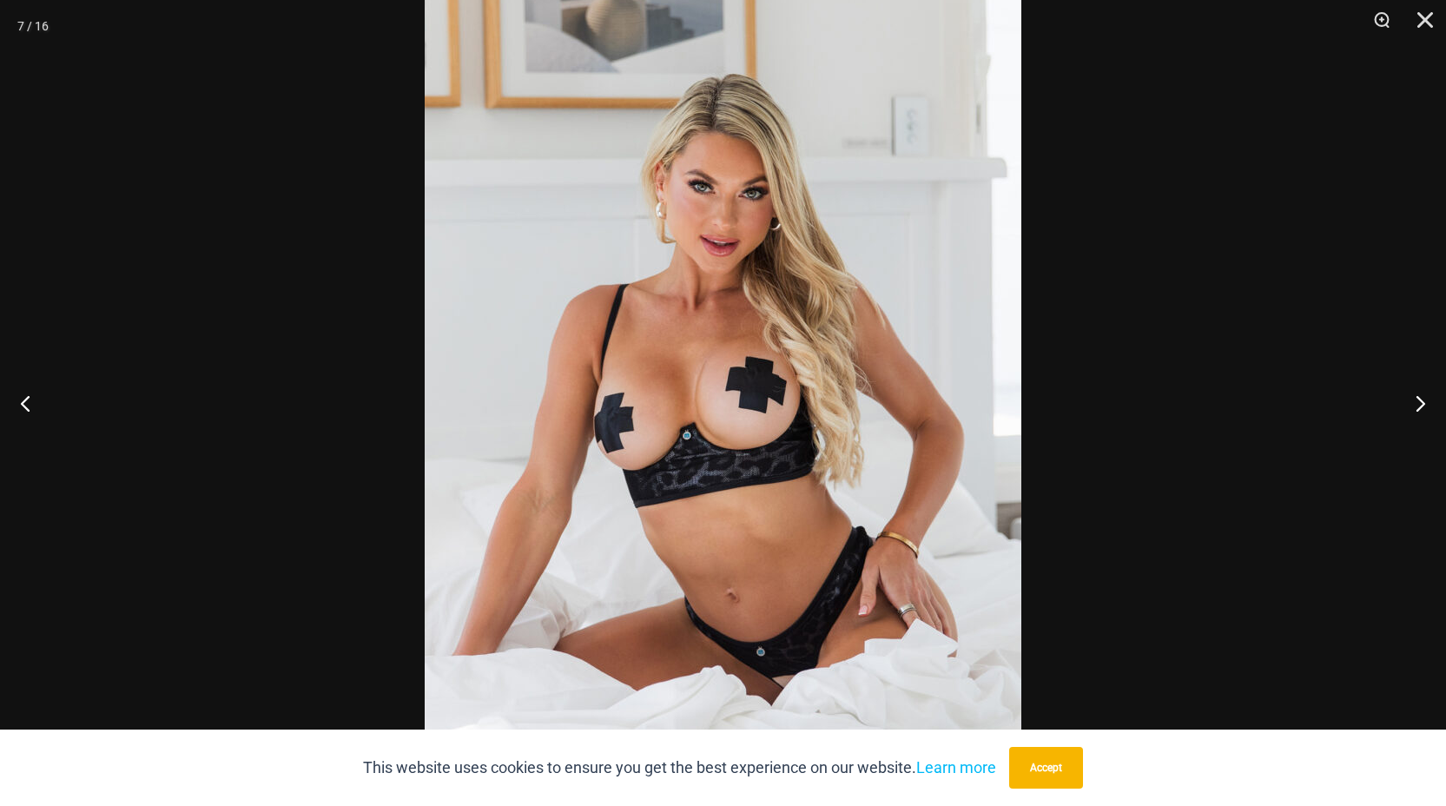
click at [895, 405] on img at bounding box center [723, 402] width 597 height 895
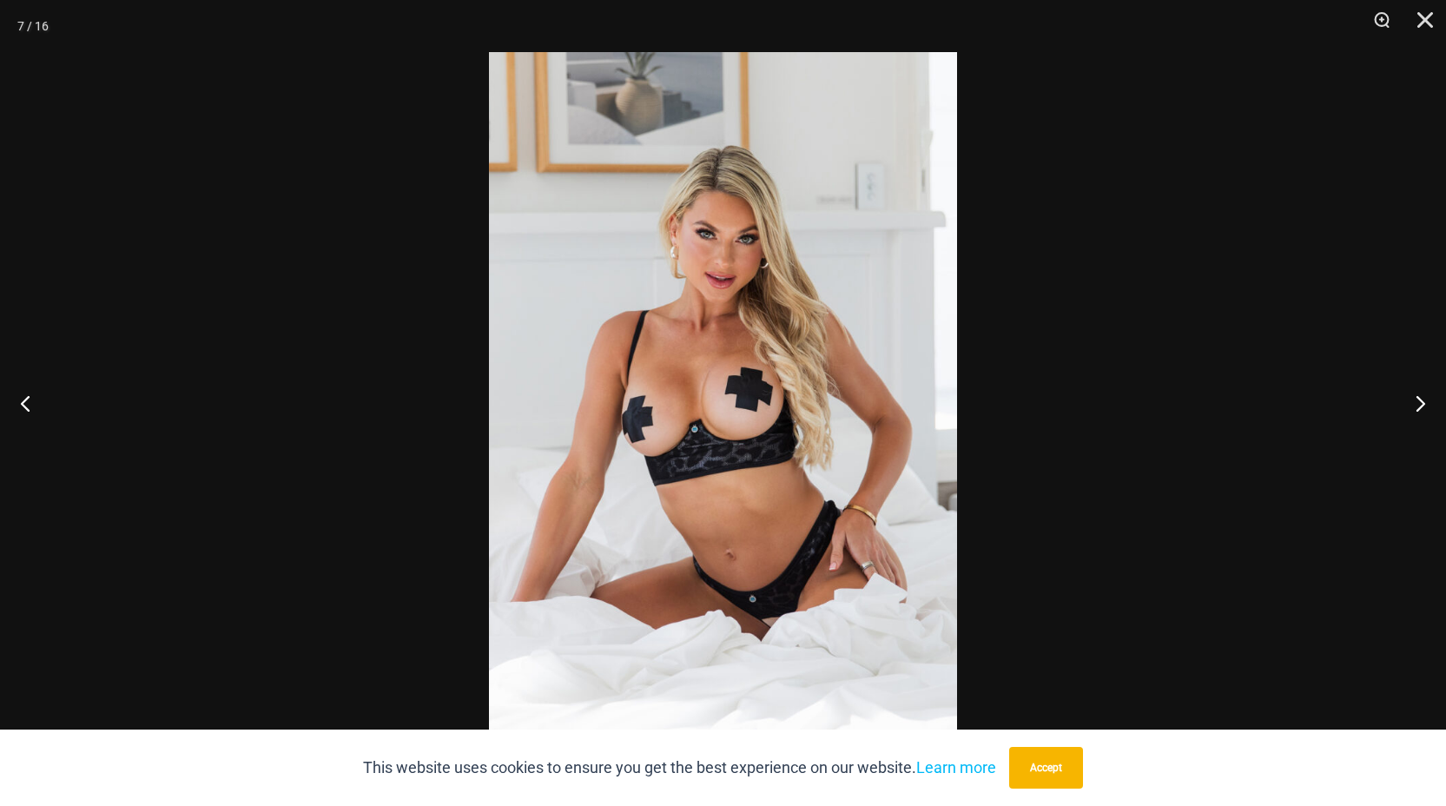
click at [895, 405] on img at bounding box center [723, 403] width 468 height 702
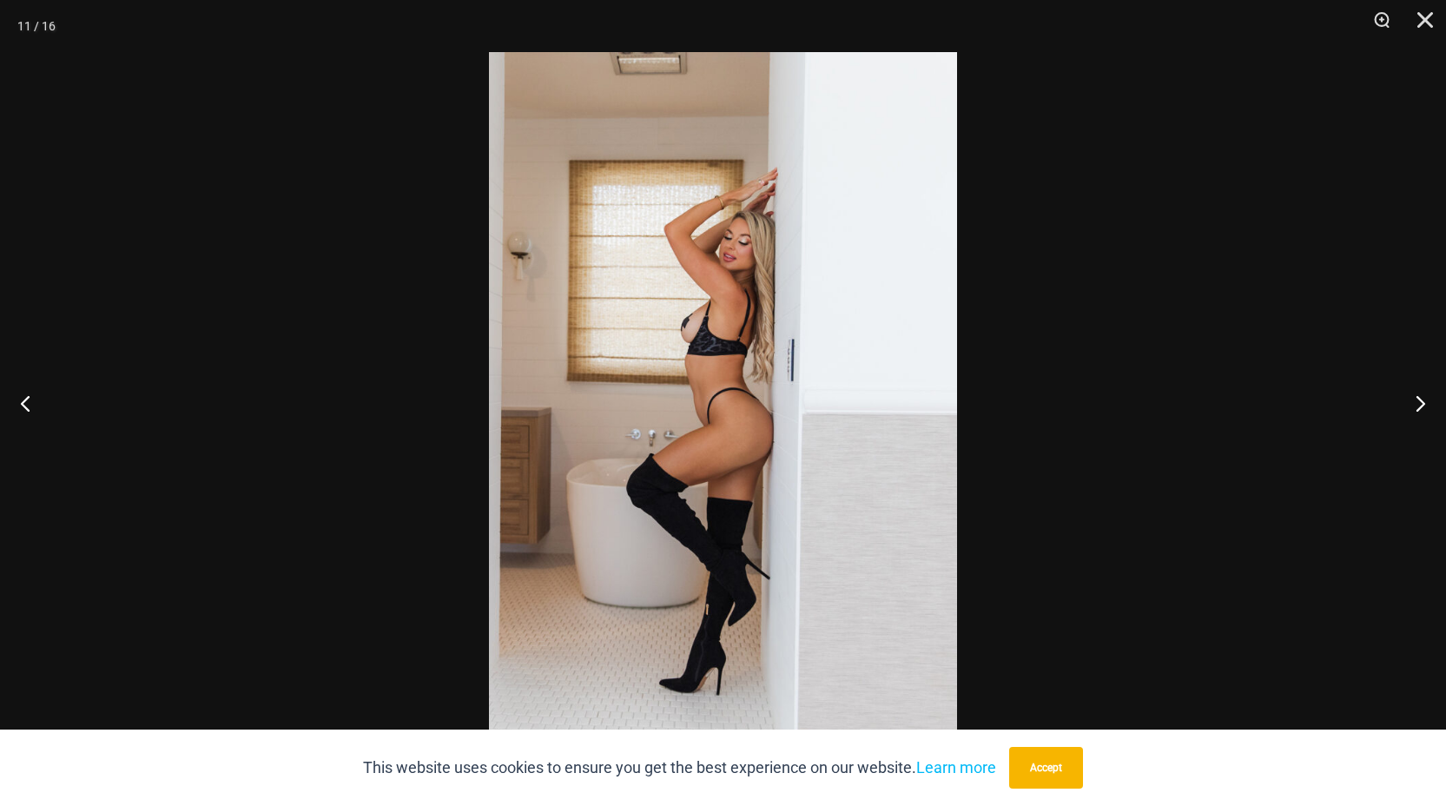
click at [918, 427] on img at bounding box center [723, 403] width 468 height 702
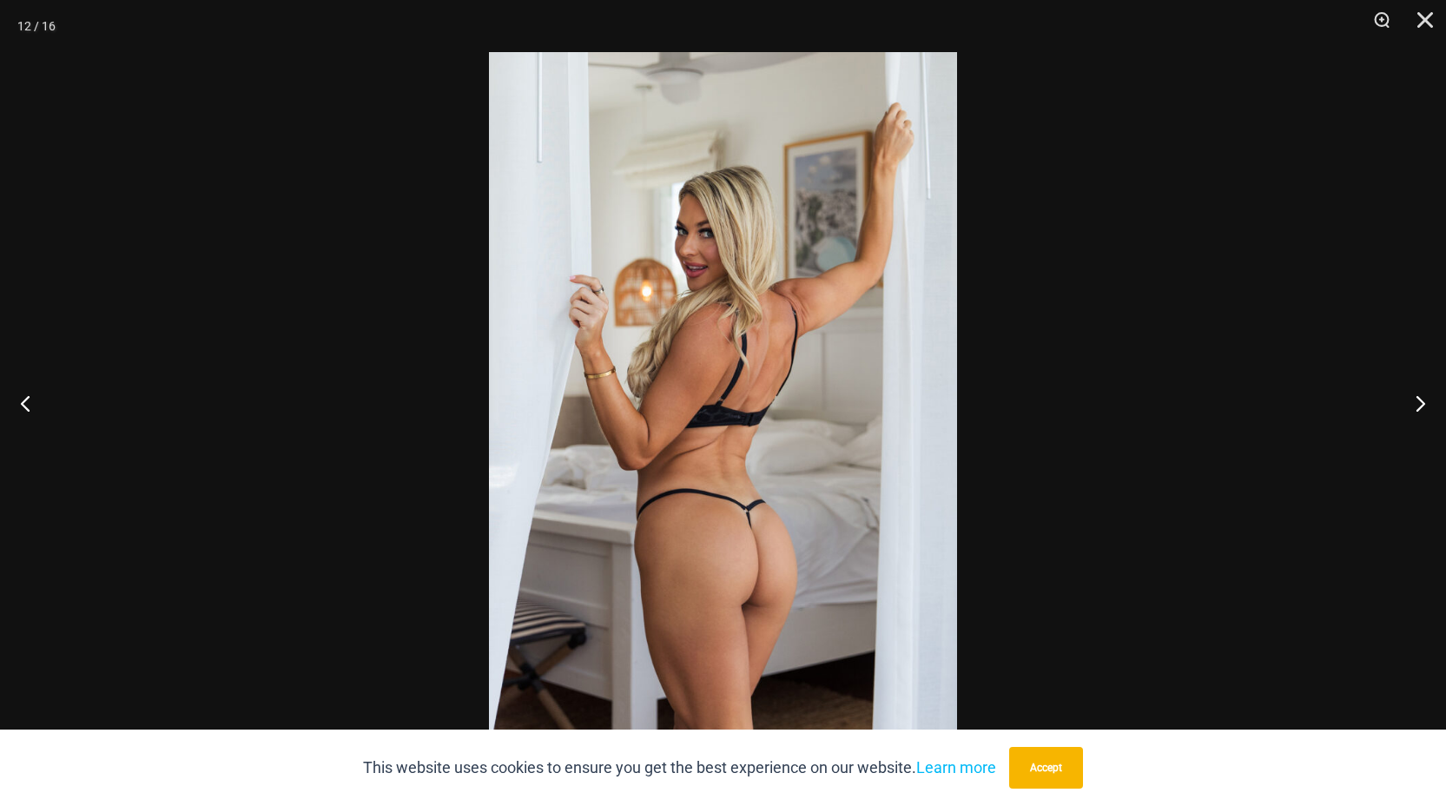
click at [935, 453] on img at bounding box center [723, 403] width 468 height 702
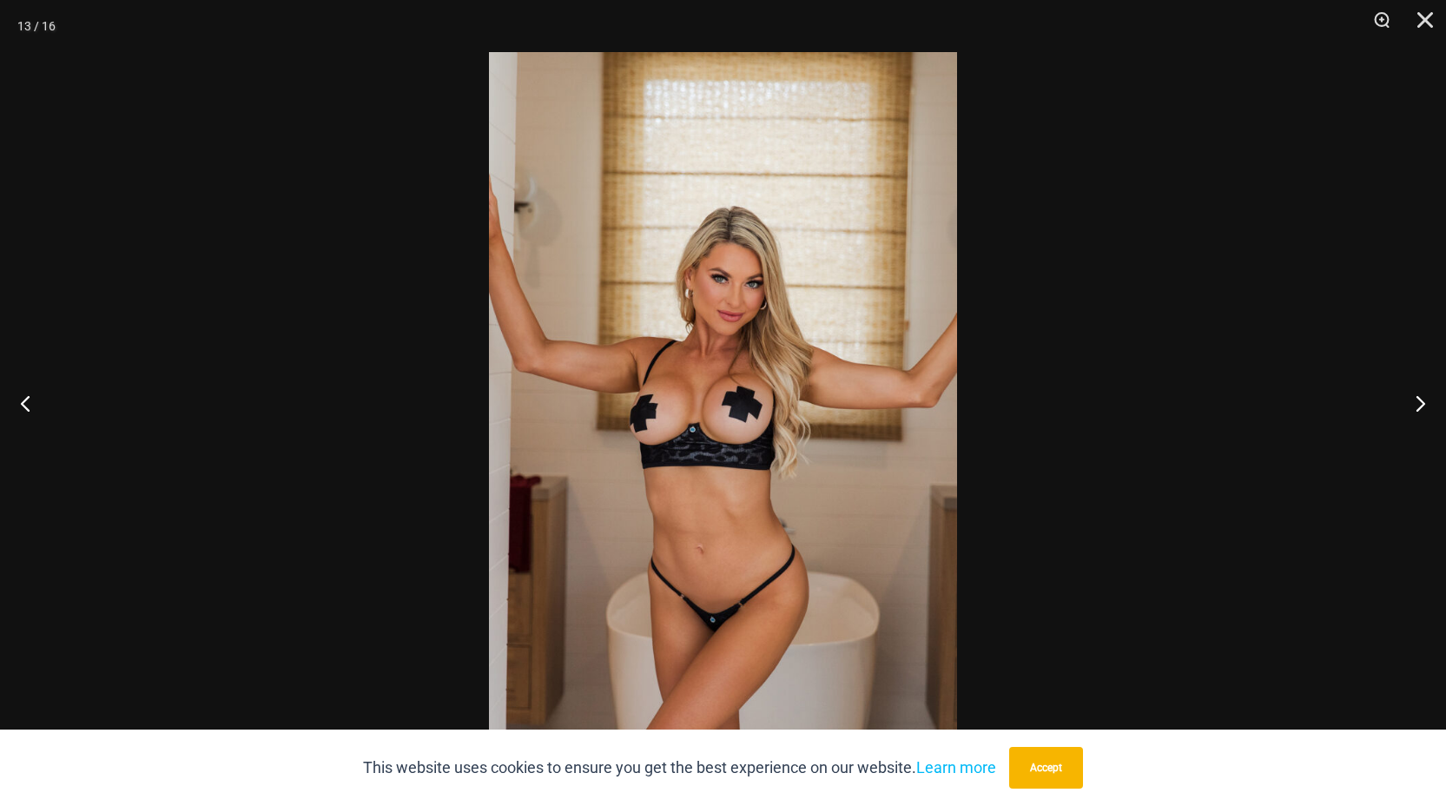
click at [966, 484] on div at bounding box center [723, 403] width 1446 height 806
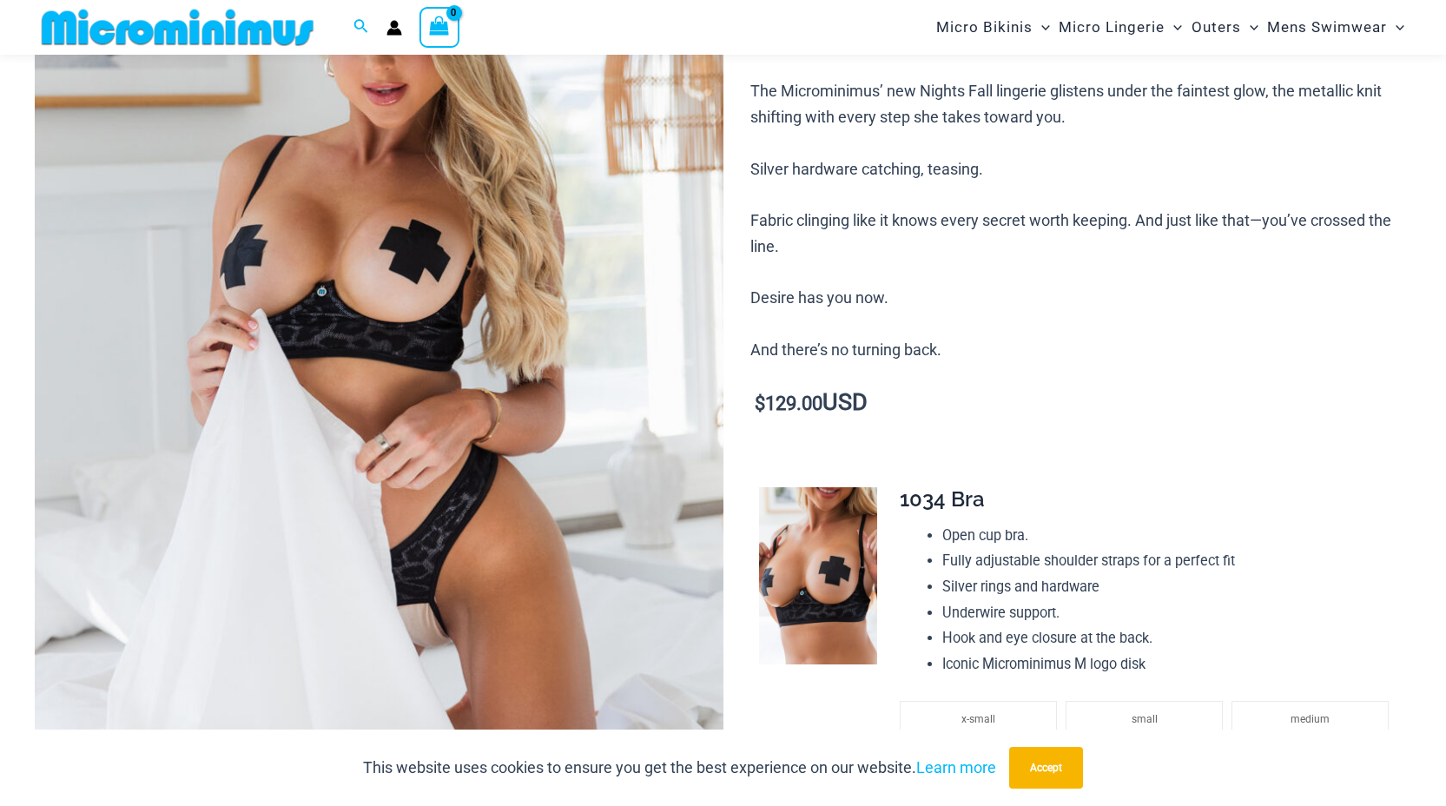
click at [624, 384] on img at bounding box center [379, 353] width 689 height 1033
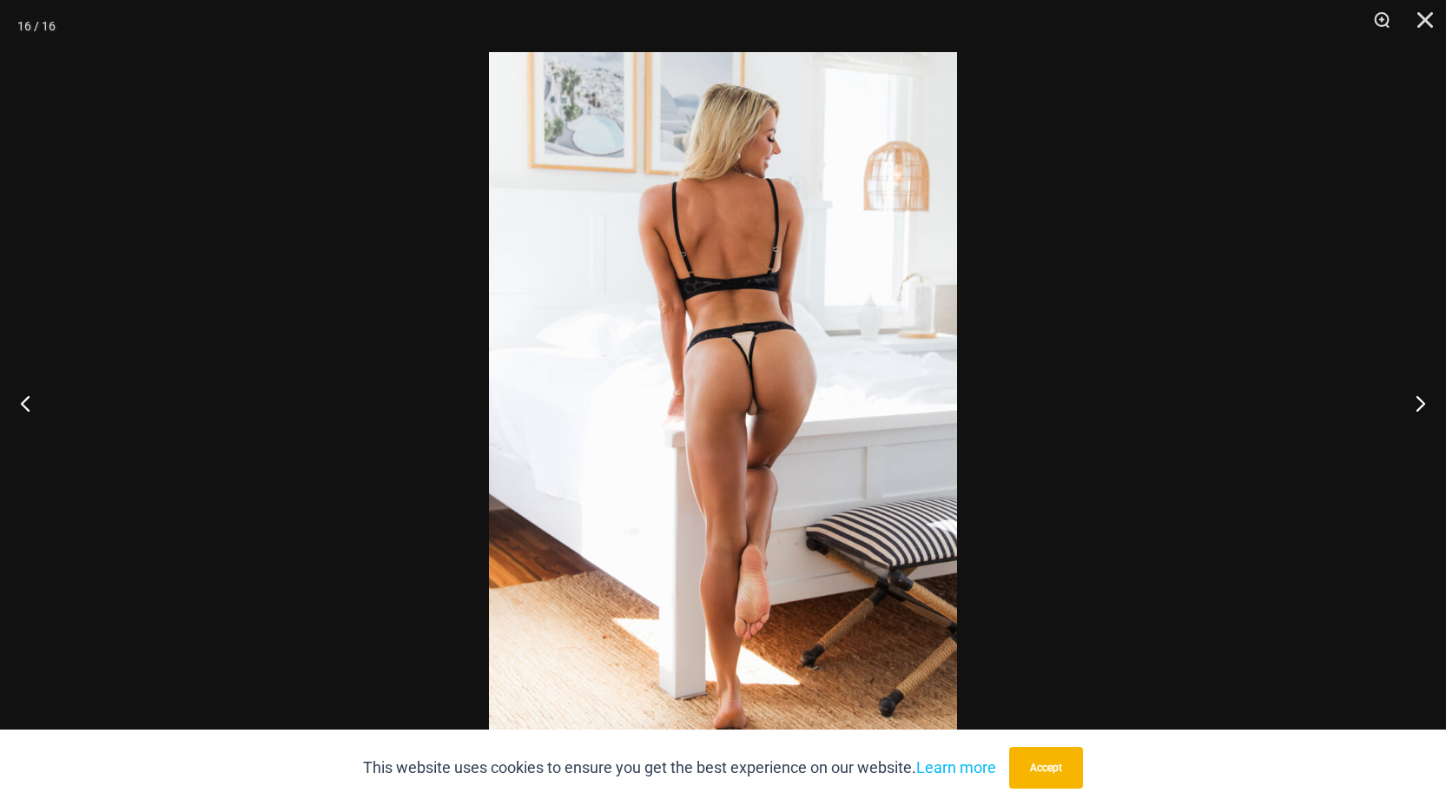
click at [624, 384] on img at bounding box center [723, 403] width 468 height 702
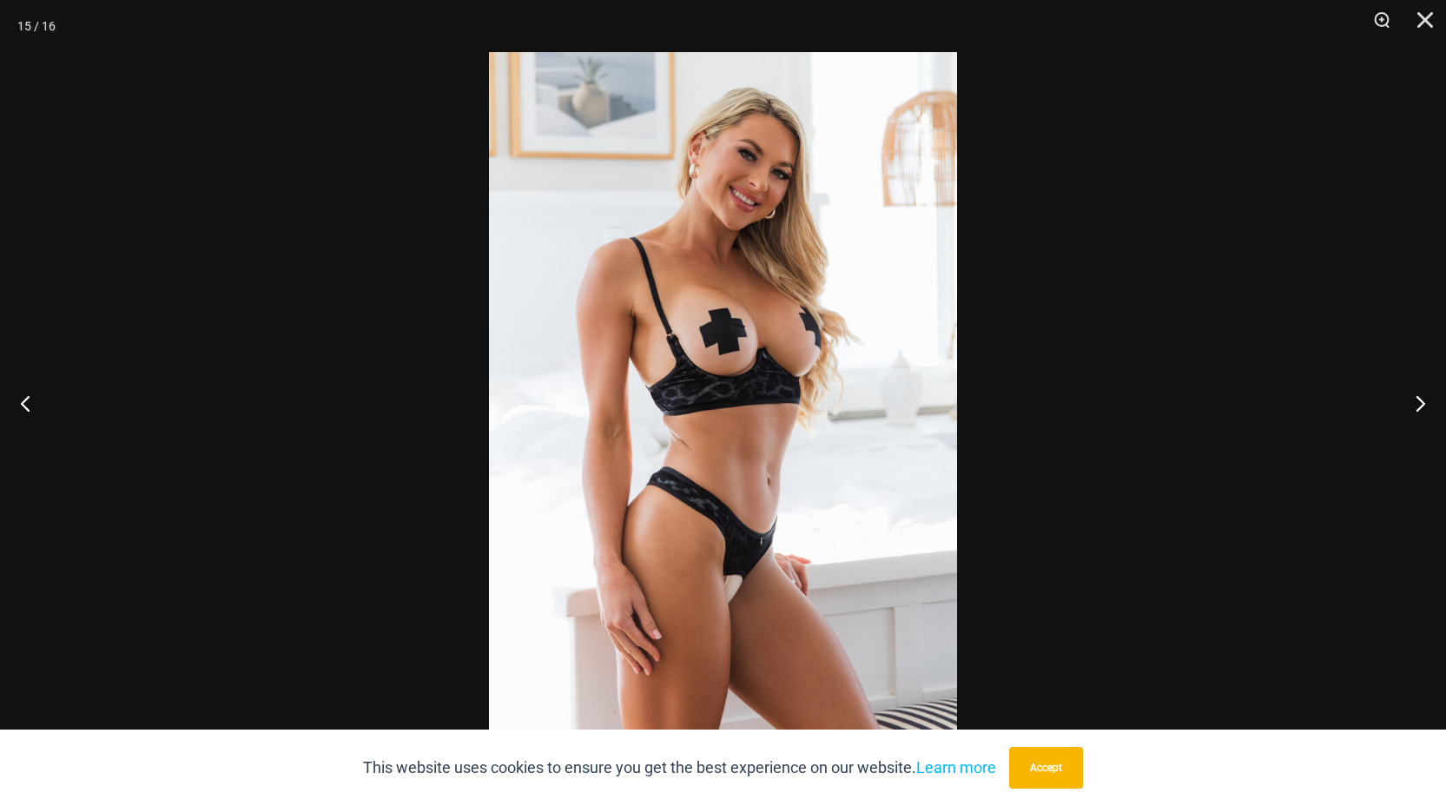
click at [657, 407] on img at bounding box center [723, 403] width 468 height 702
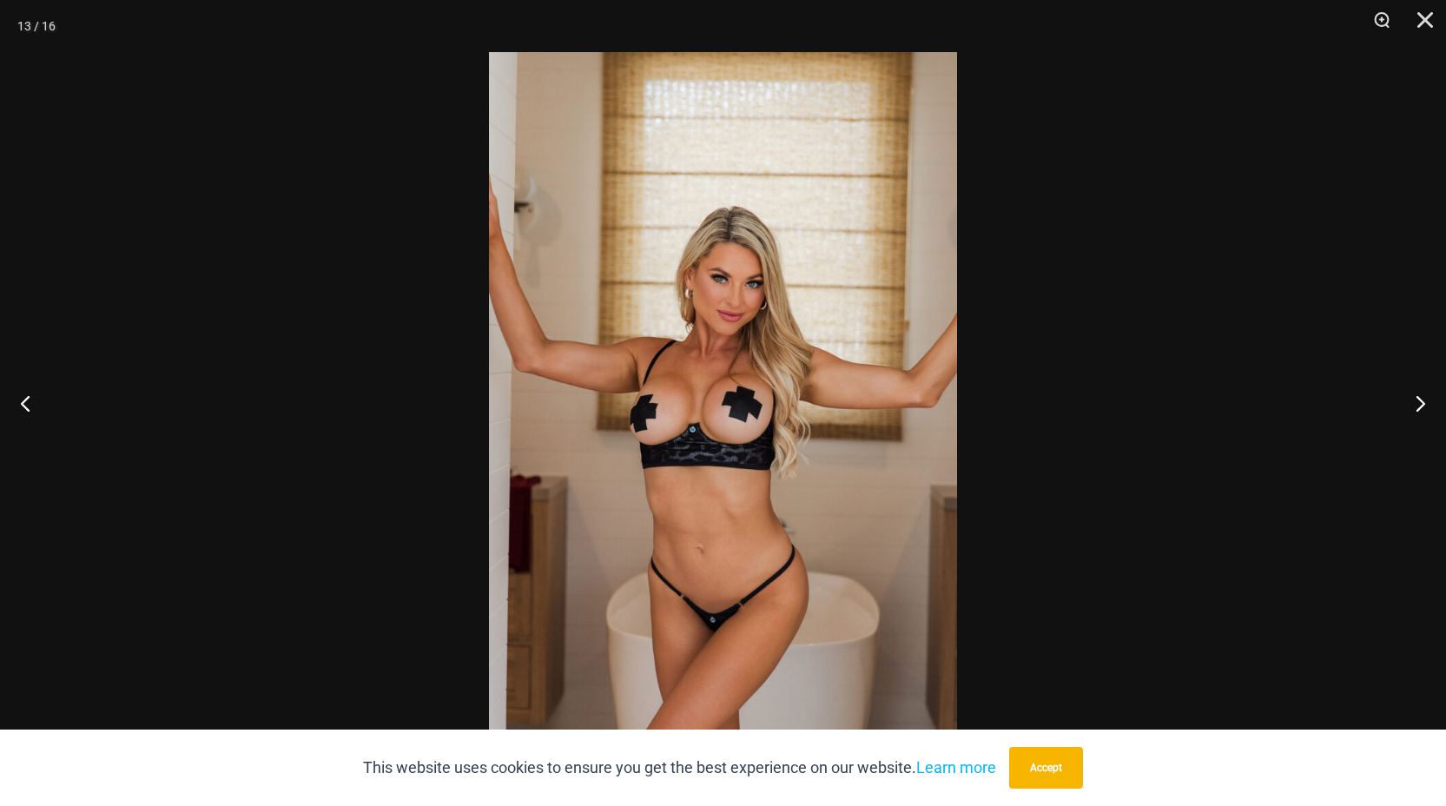
click at [678, 432] on img at bounding box center [723, 403] width 468 height 702
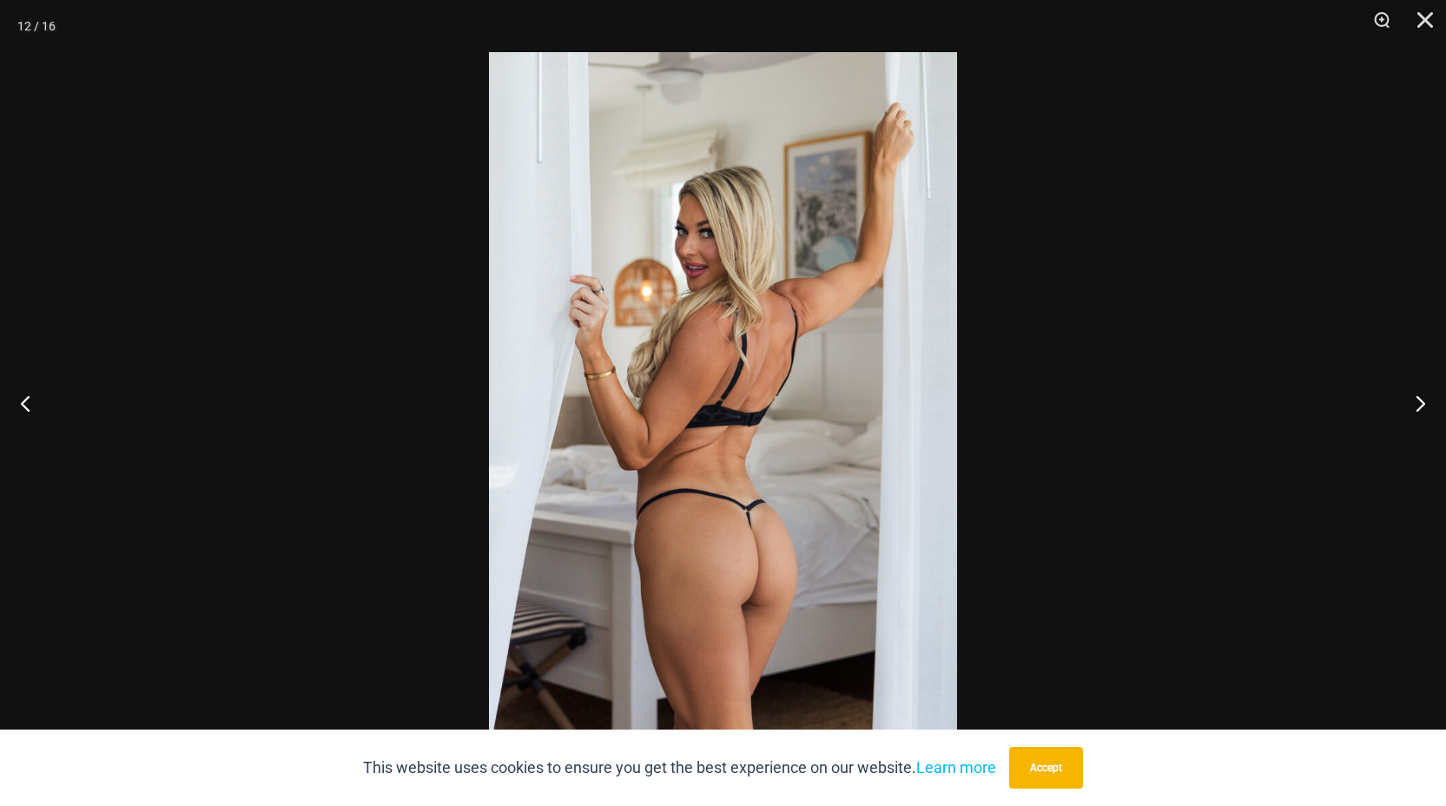
click at [698, 457] on img at bounding box center [723, 403] width 468 height 702
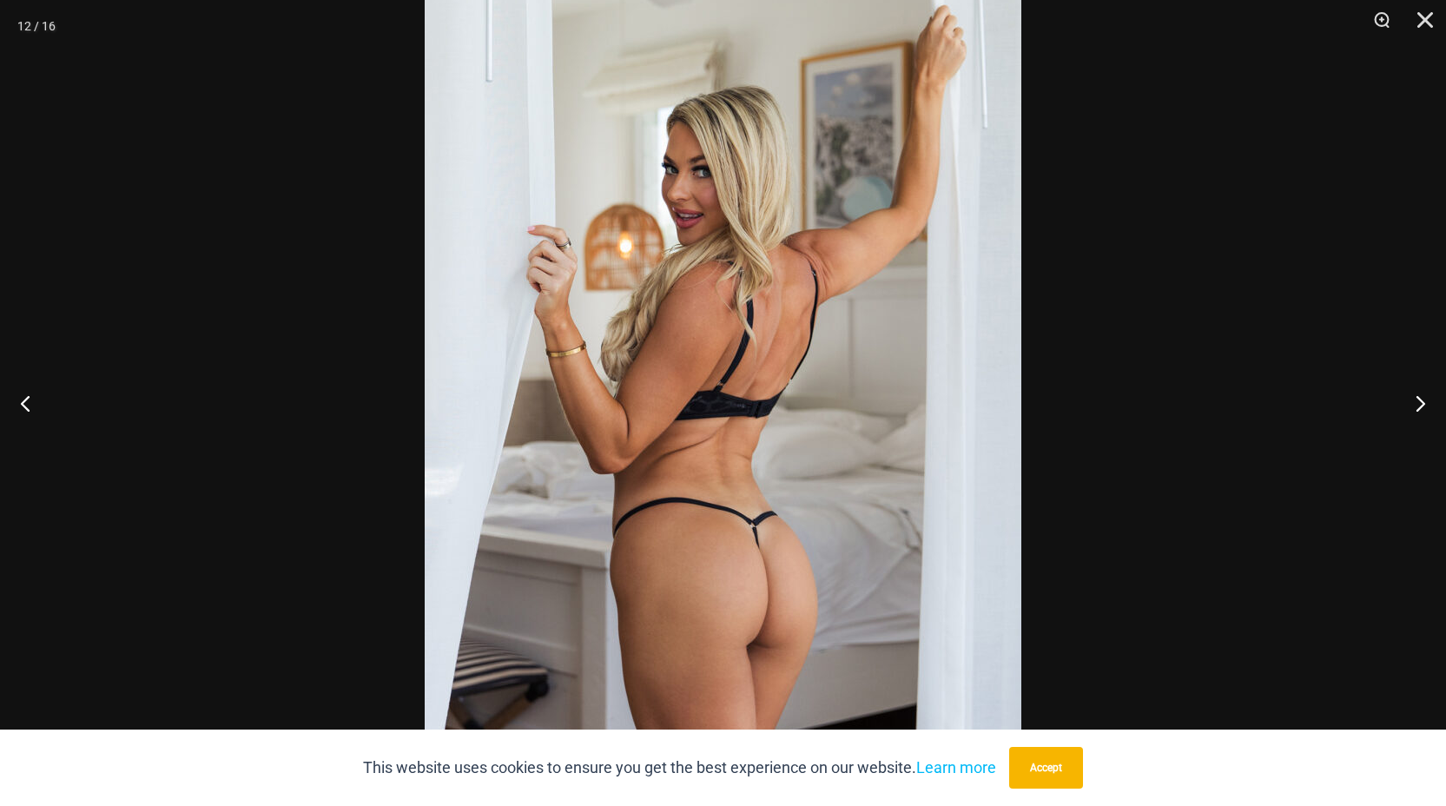
click at [222, 138] on div at bounding box center [723, 403] width 1446 height 806
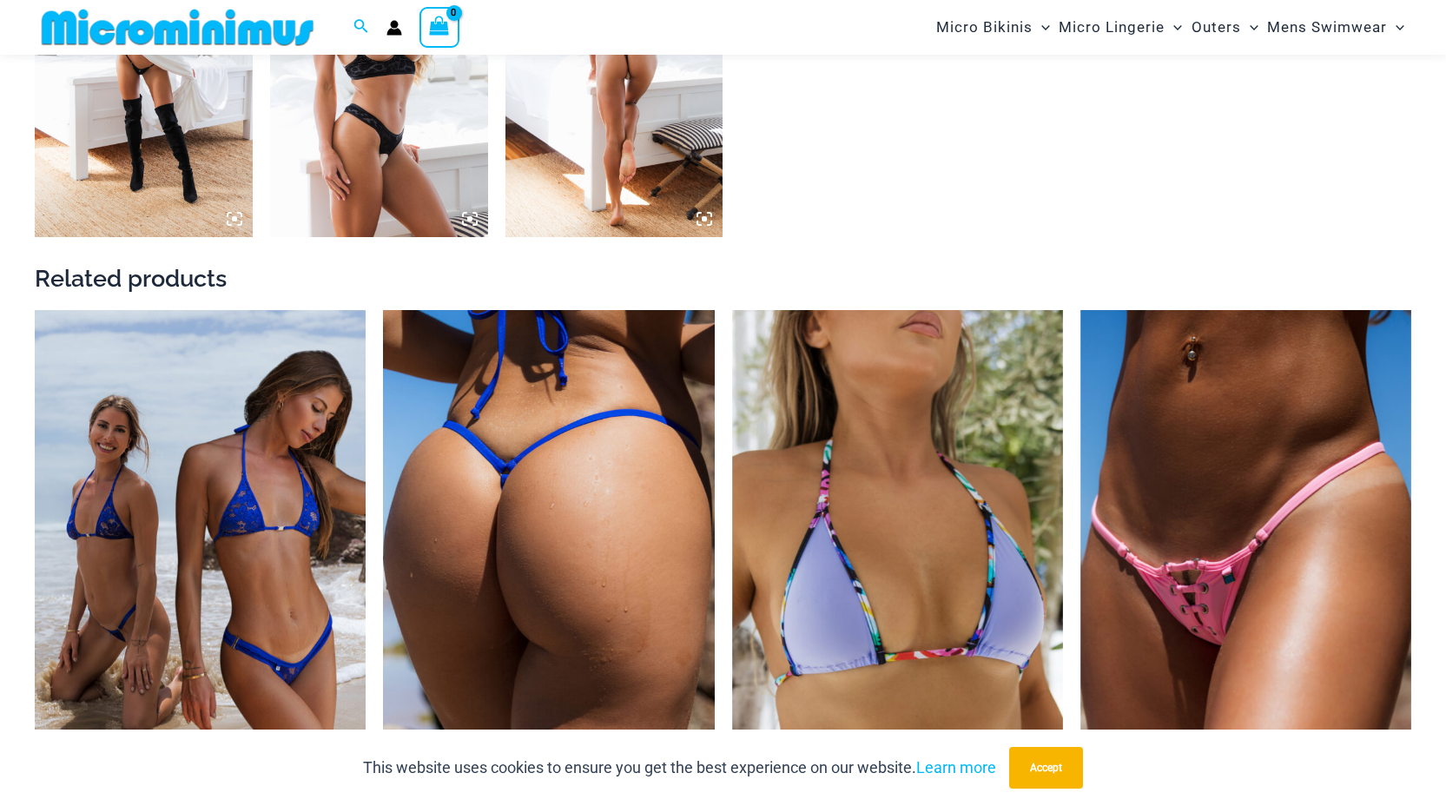
scroll to position [2677, 0]
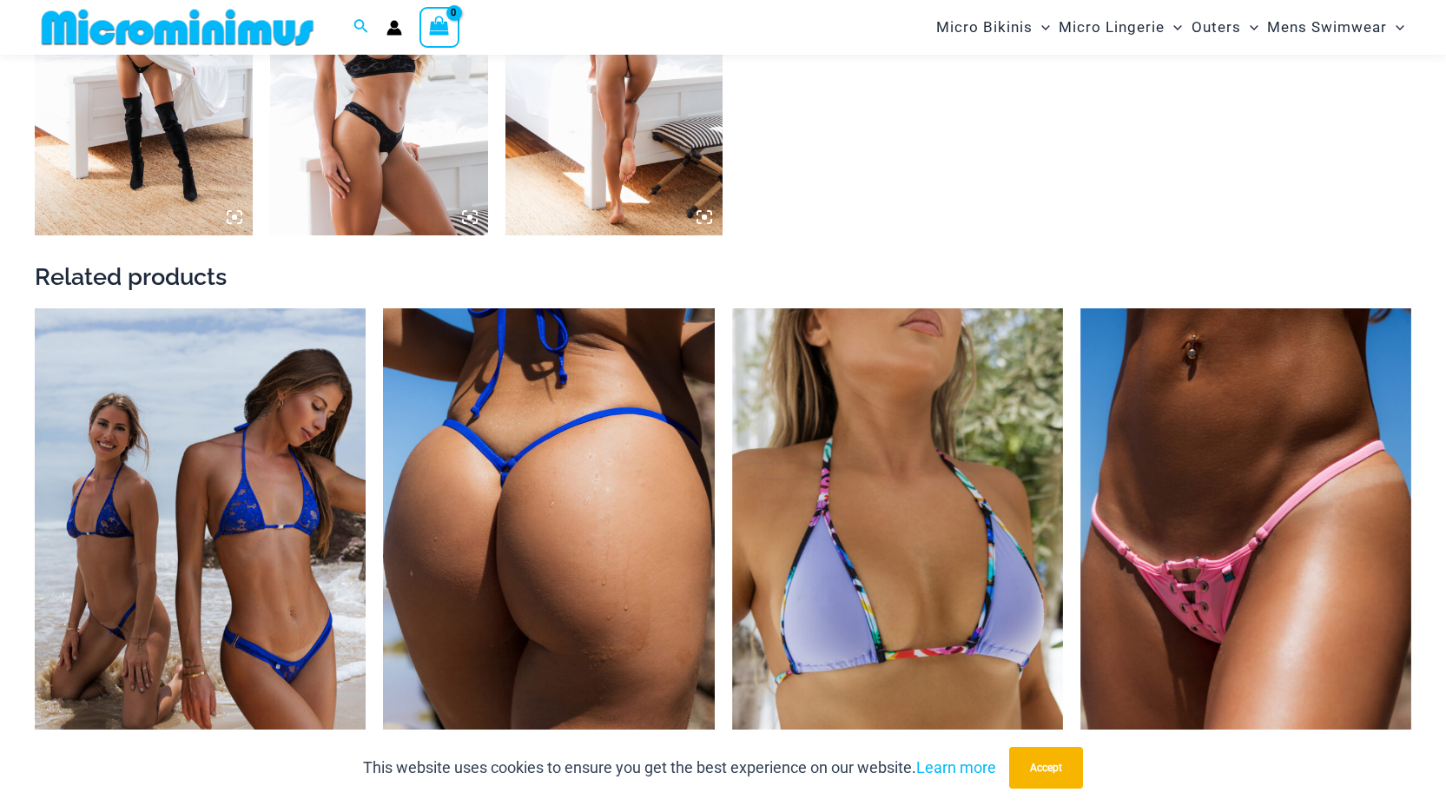
click at [551, 513] on img at bounding box center [548, 556] width 331 height 497
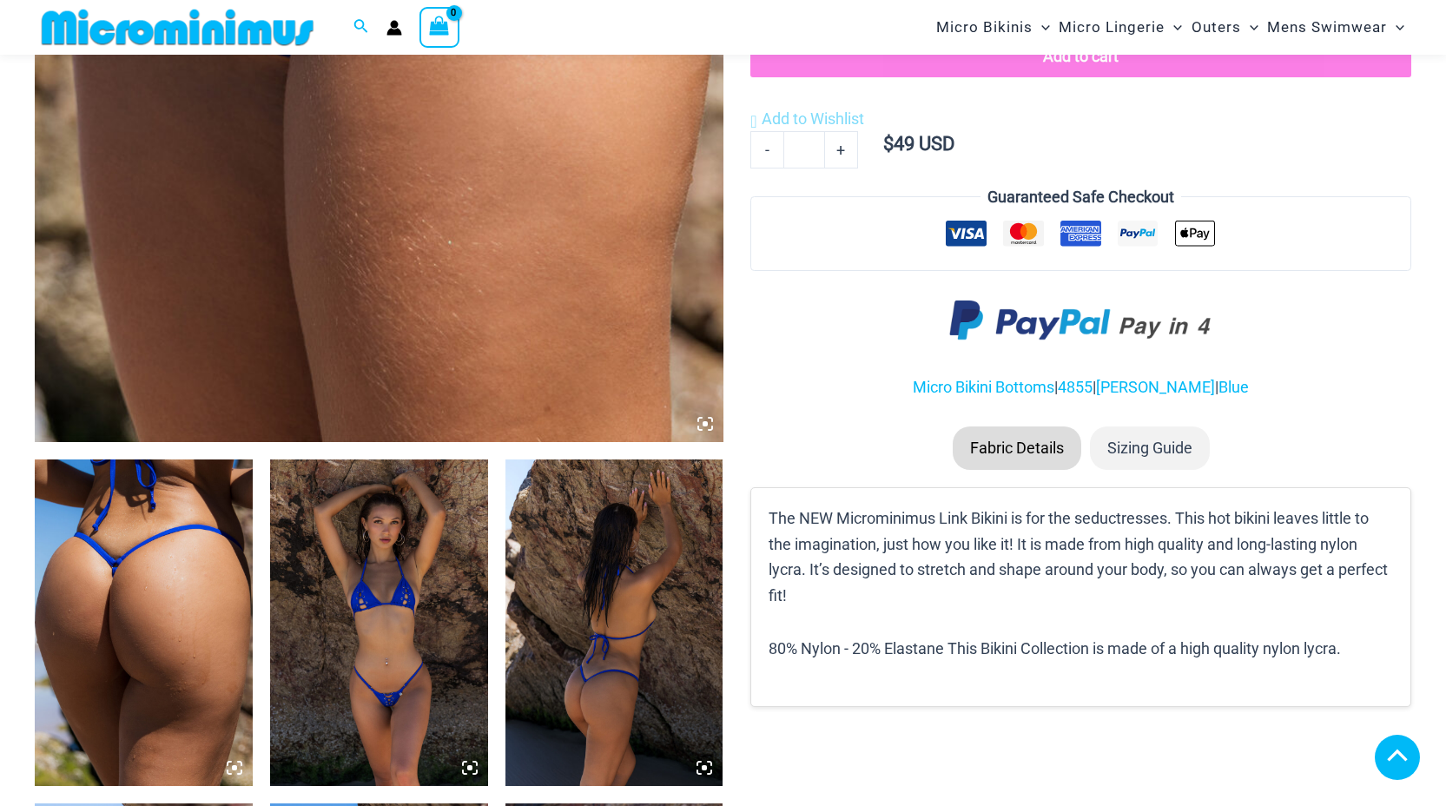
scroll to position [785, 0]
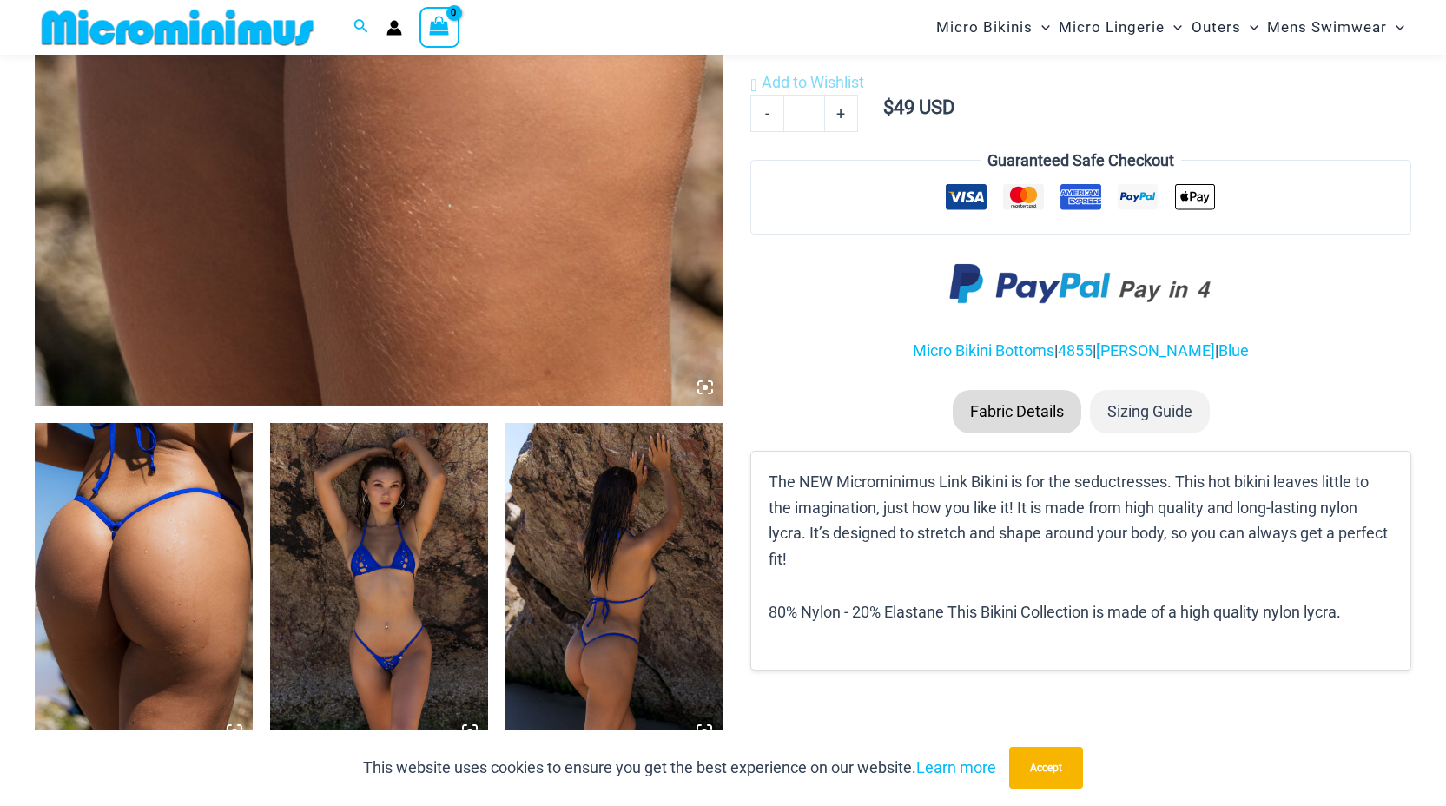
click at [152, 527] on img at bounding box center [144, 586] width 218 height 327
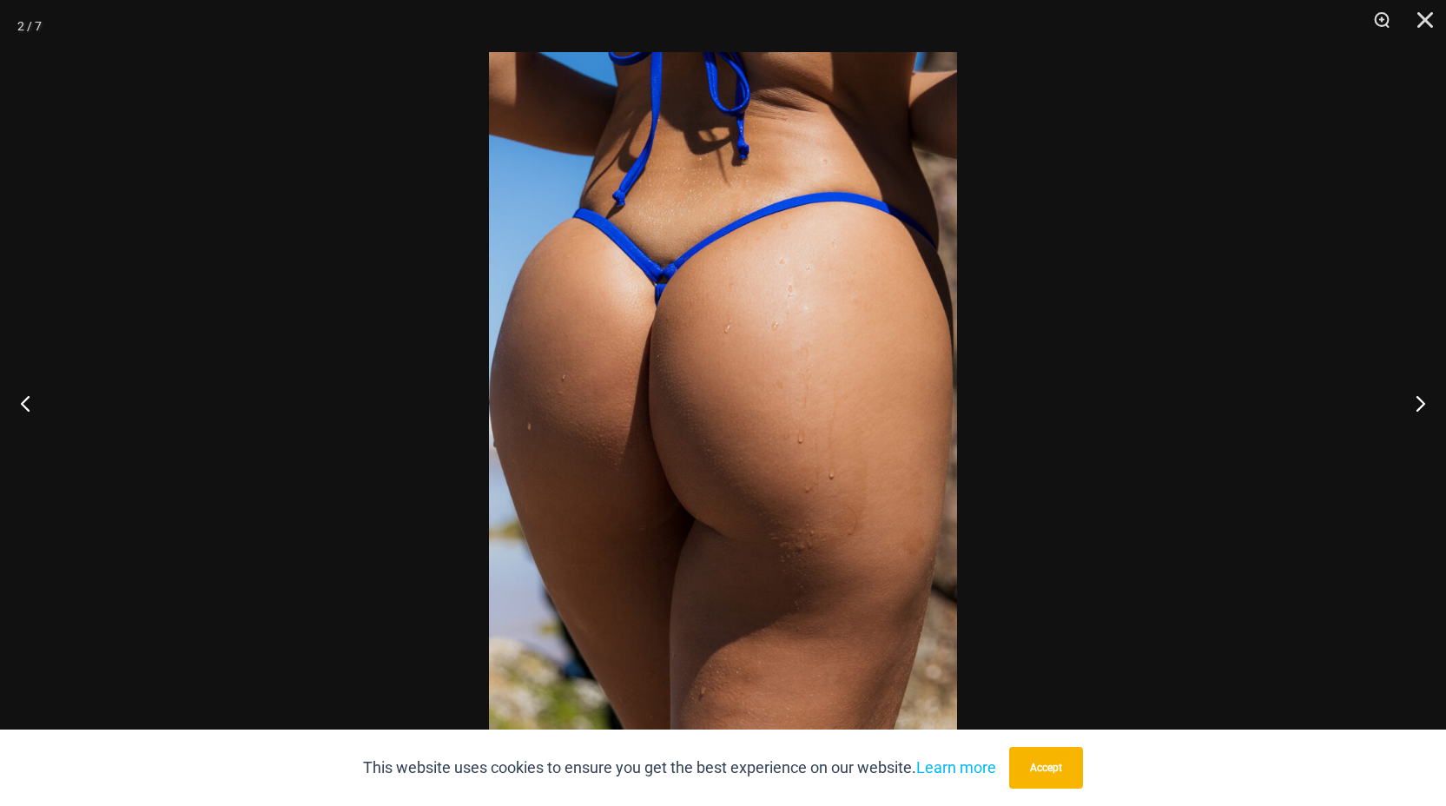
click at [791, 358] on img at bounding box center [723, 403] width 468 height 702
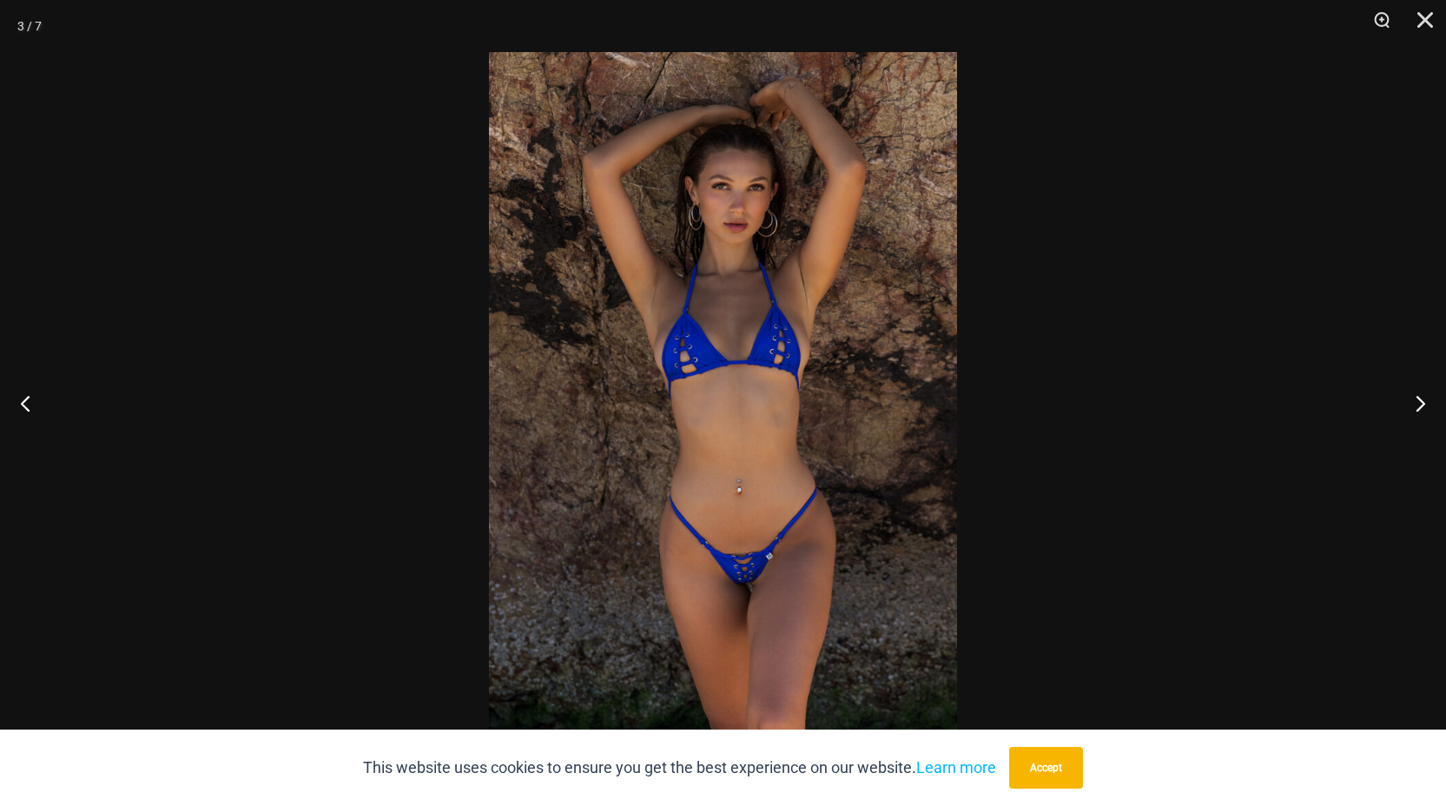
click at [835, 390] on img at bounding box center [723, 403] width 468 height 702
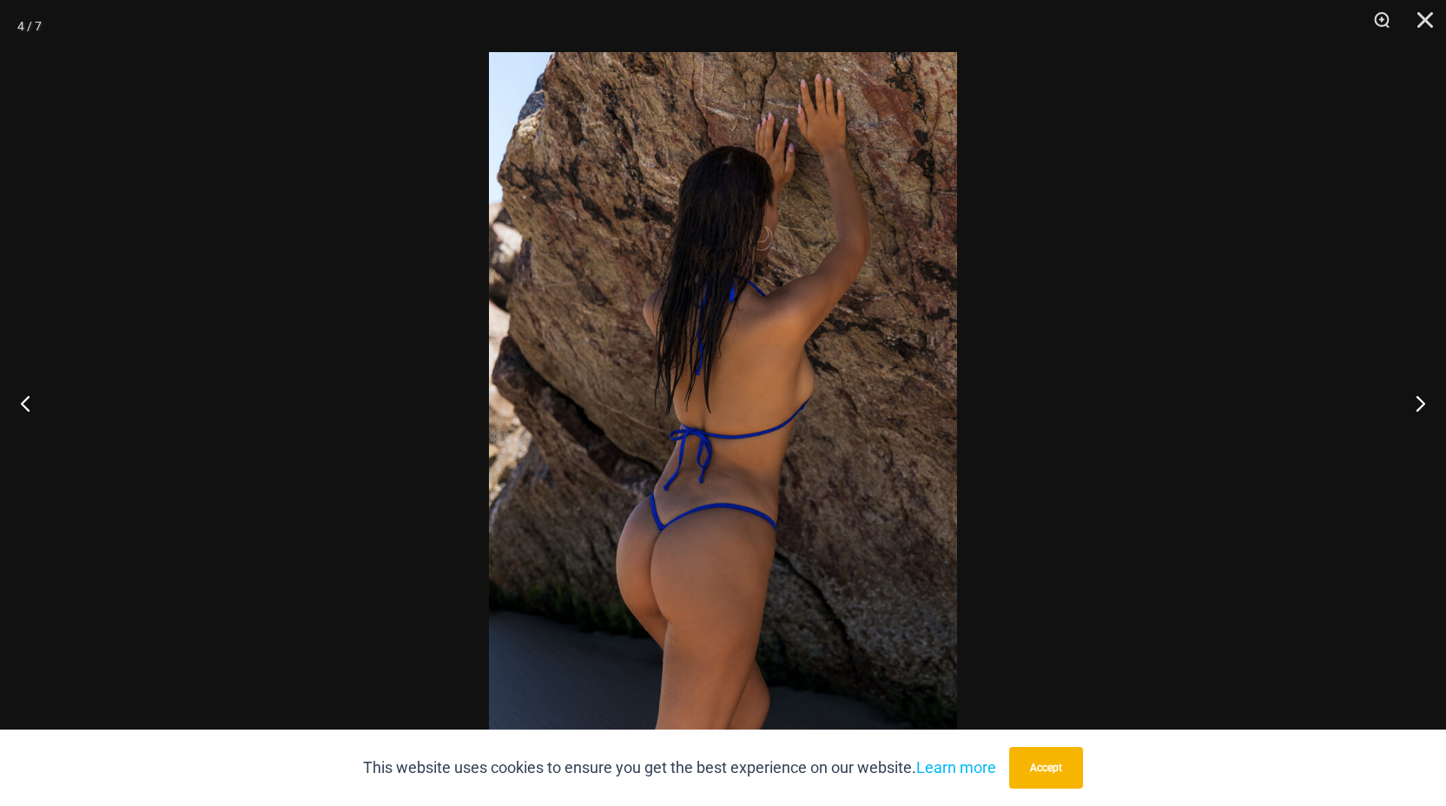
click at [853, 416] on img at bounding box center [723, 403] width 468 height 702
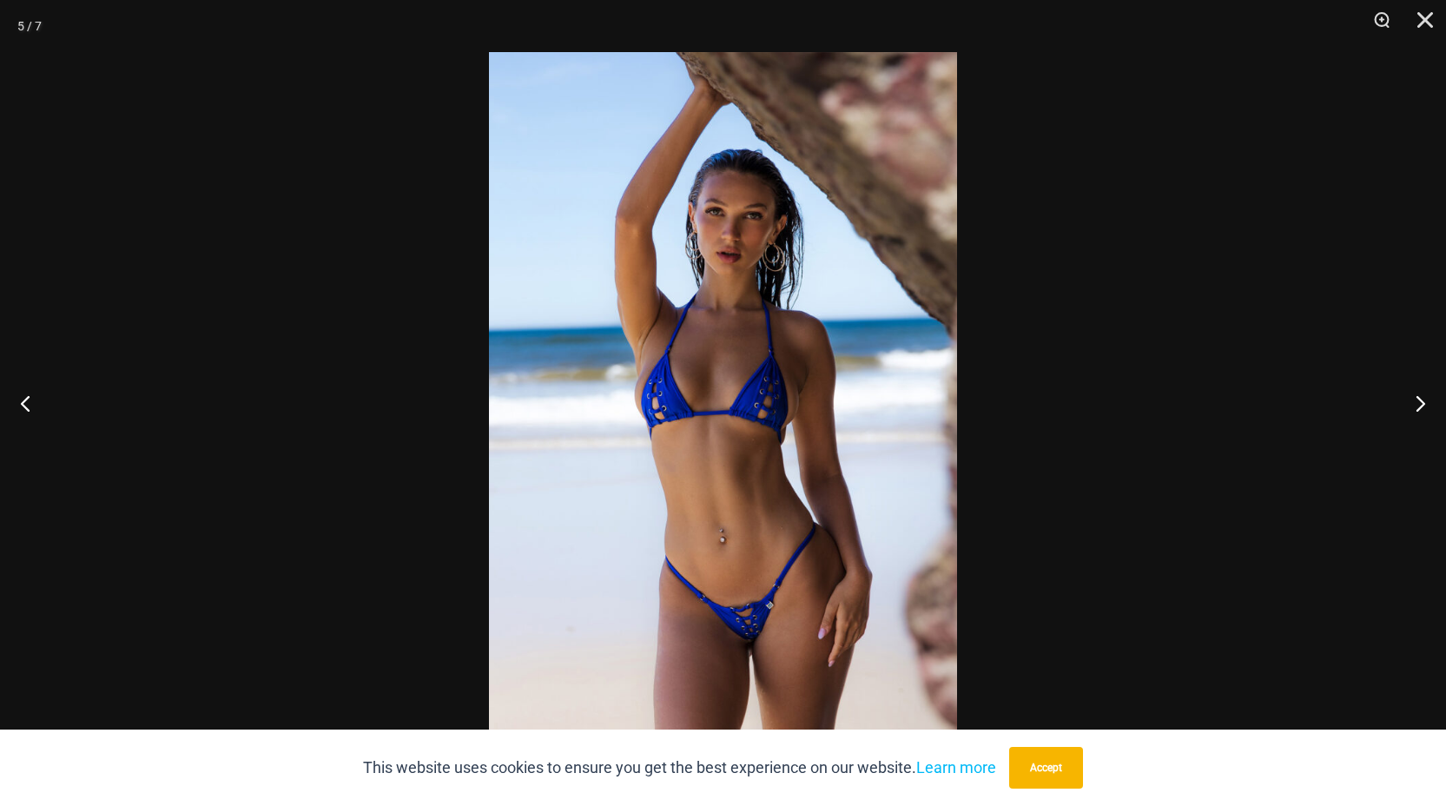
click at [875, 437] on img at bounding box center [723, 403] width 468 height 702
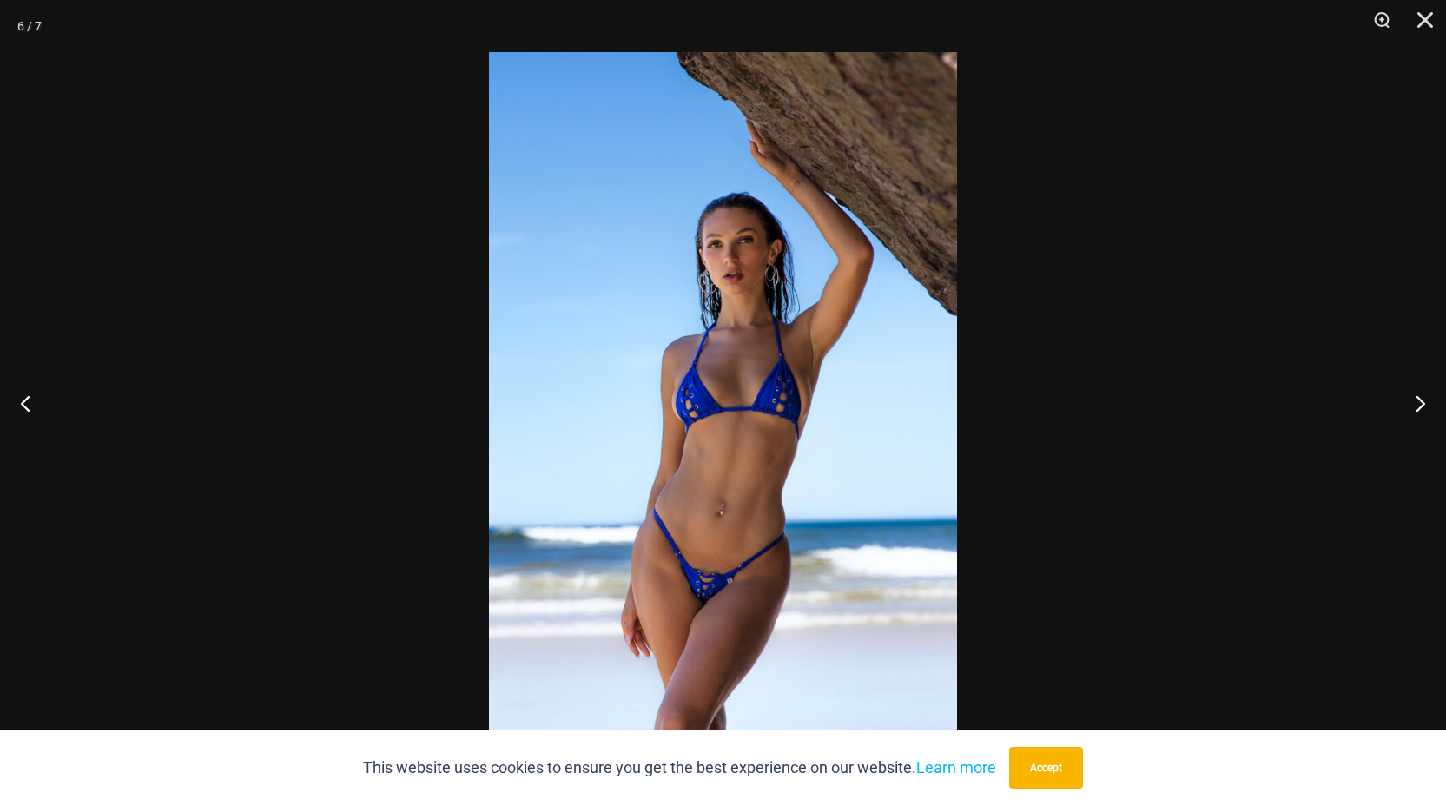
click at [909, 462] on img at bounding box center [723, 403] width 468 height 702
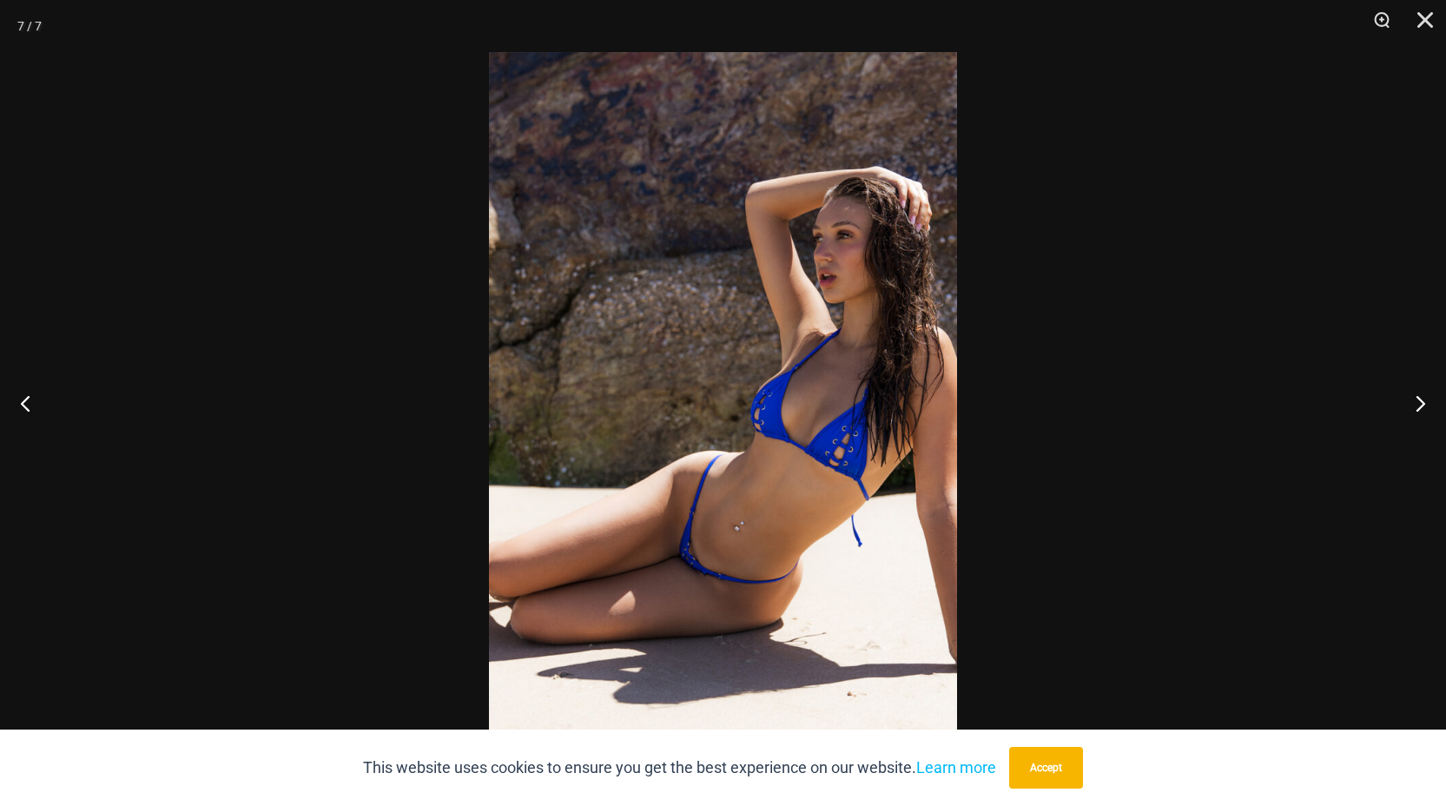
click at [932, 485] on img at bounding box center [723, 403] width 468 height 702
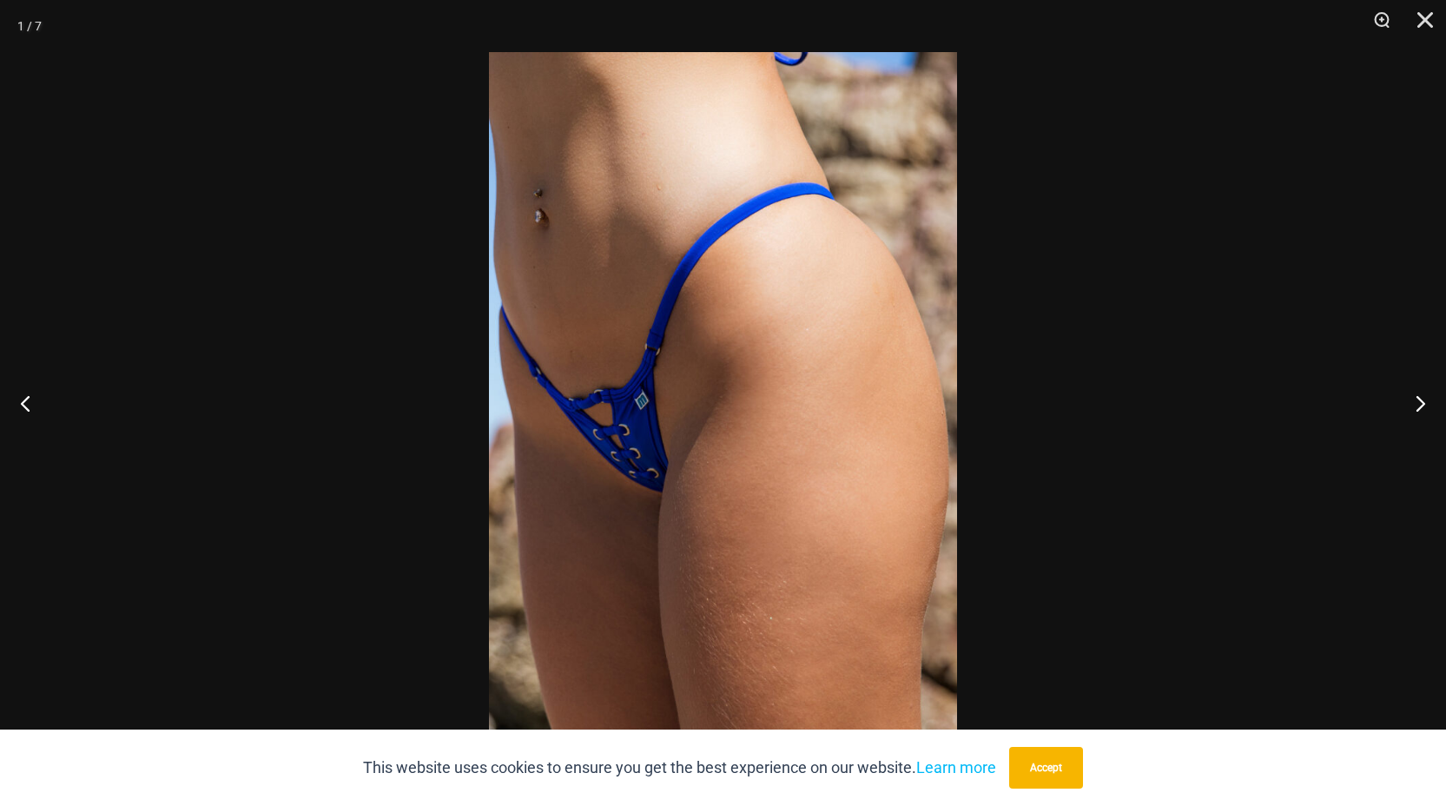
click at [950, 510] on img at bounding box center [723, 403] width 468 height 702
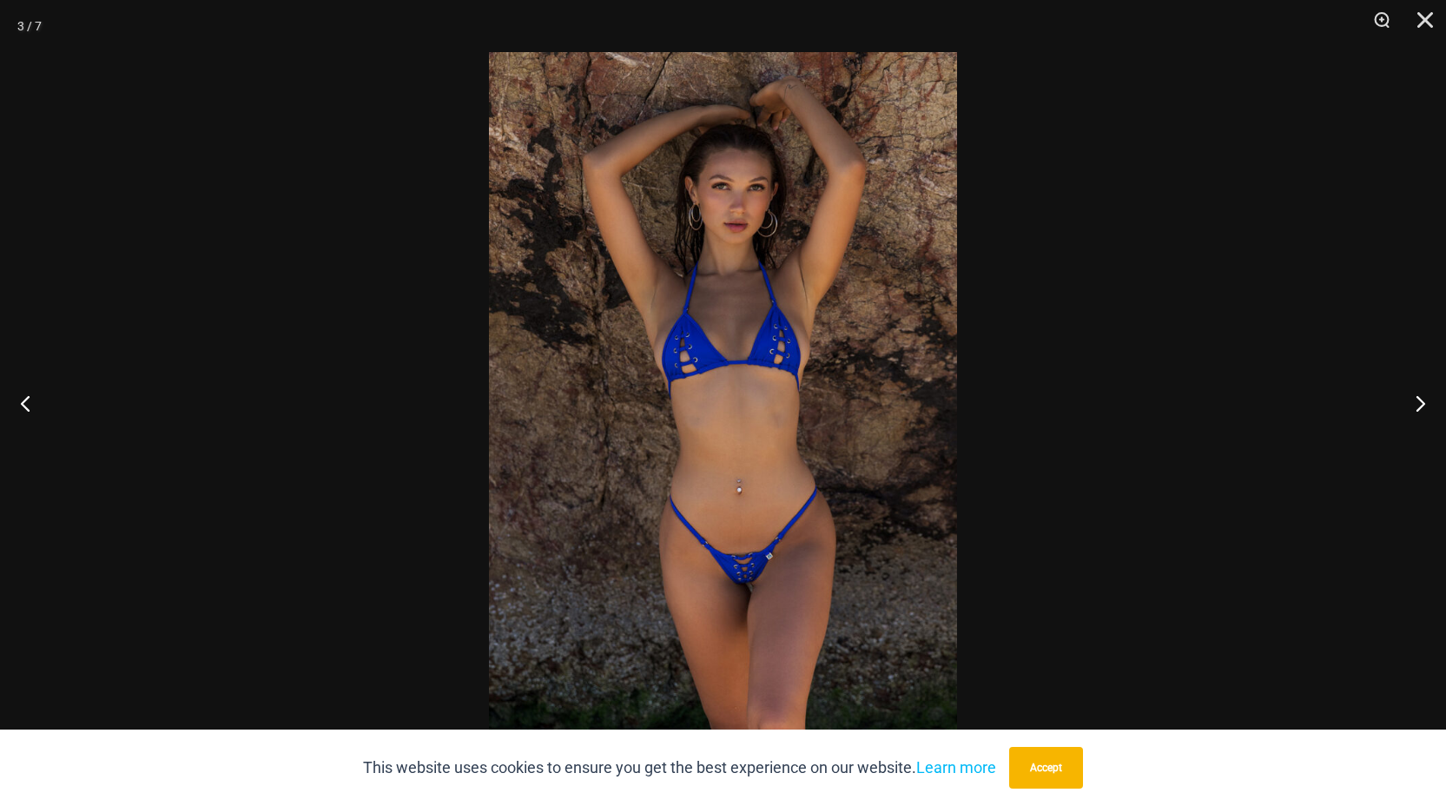
click at [309, 250] on div at bounding box center [723, 403] width 1446 height 806
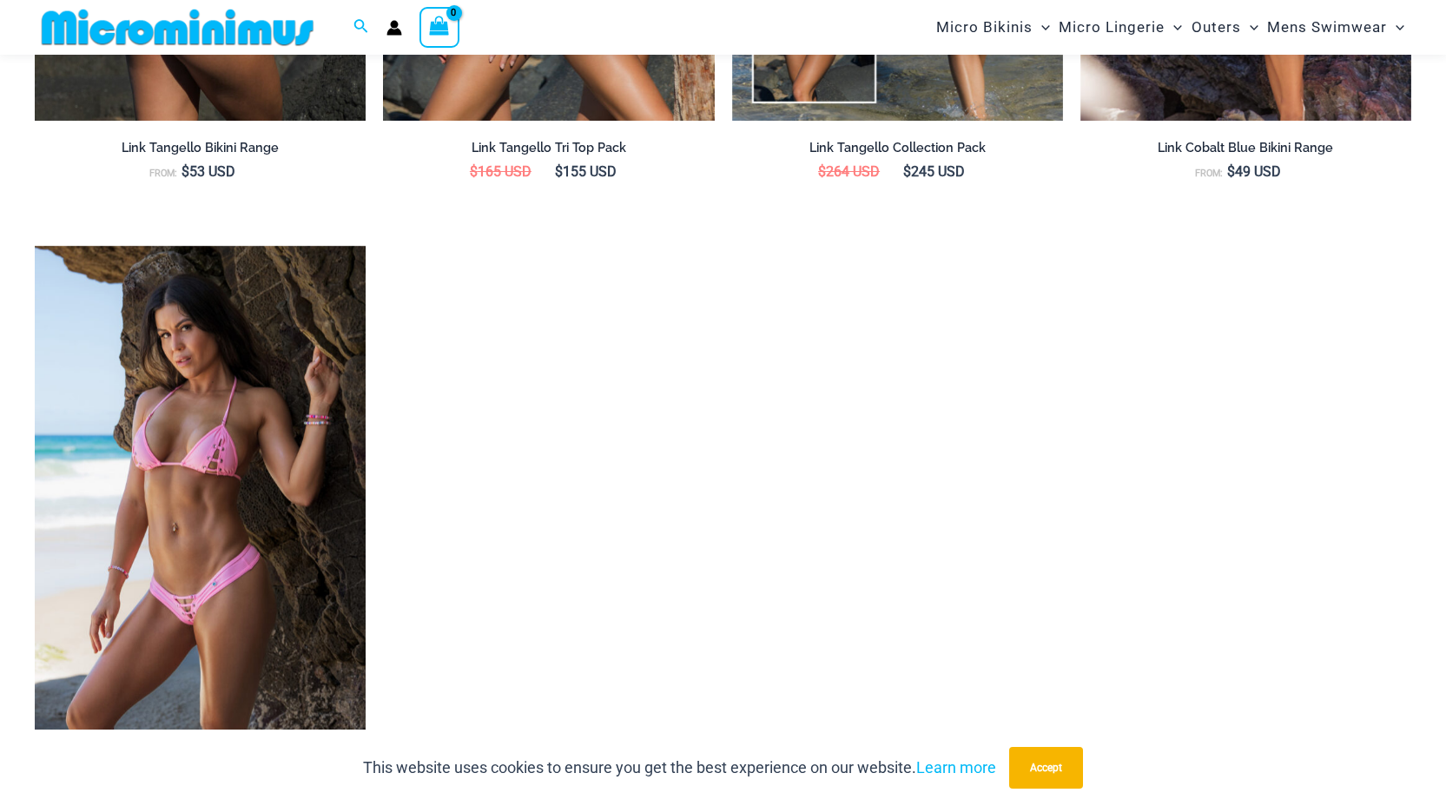
scroll to position [2952, 0]
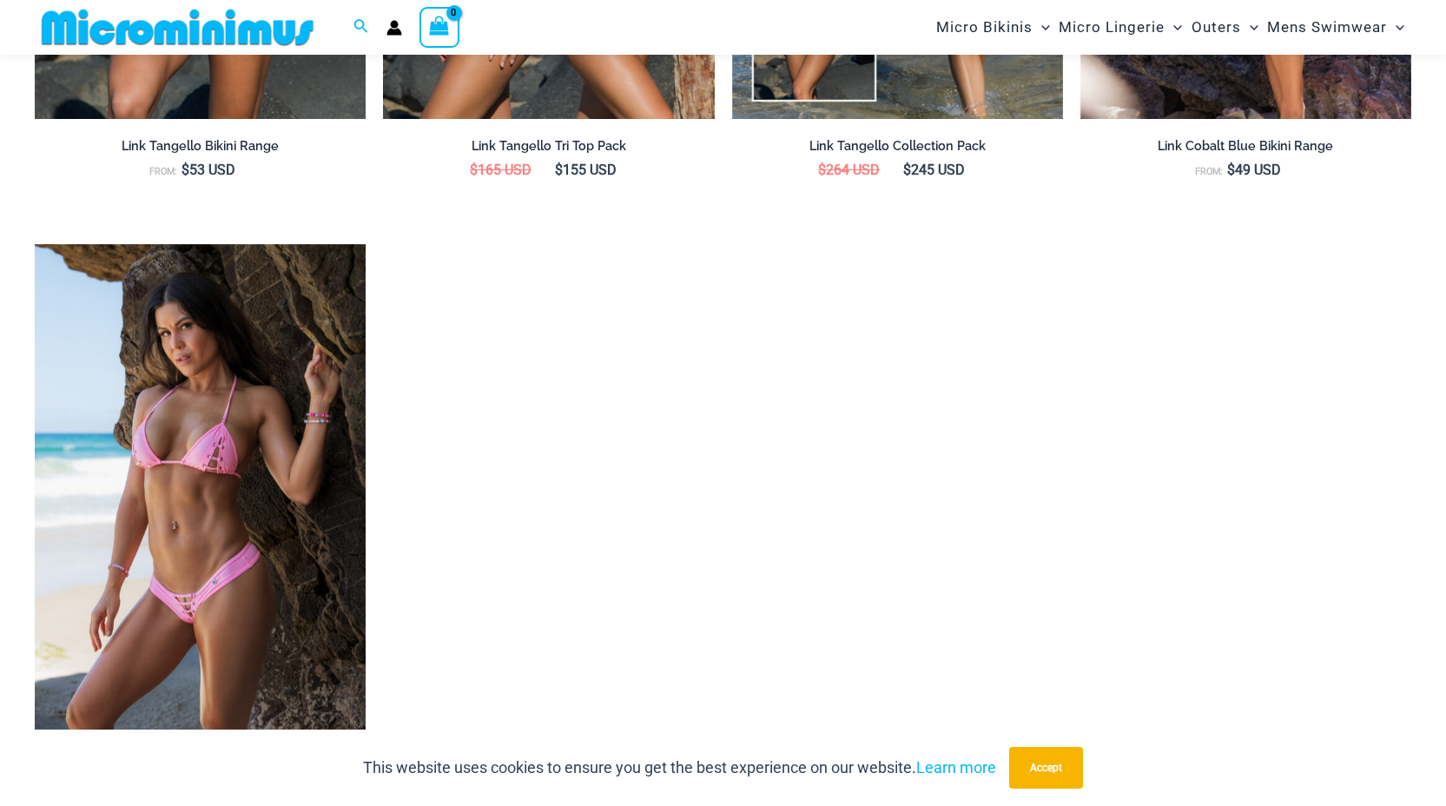
click at [188, 30] on img at bounding box center [178, 27] width 286 height 39
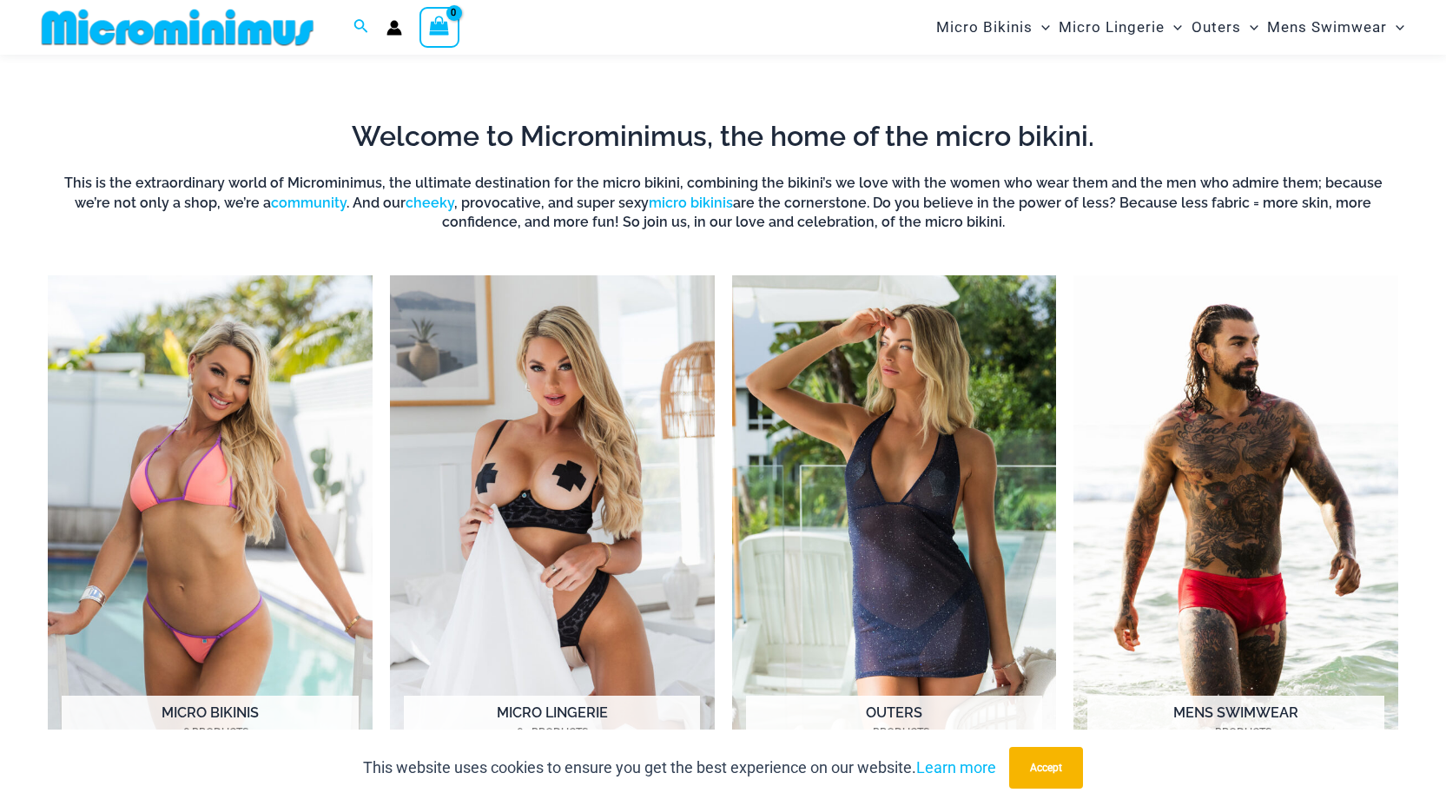
scroll to position [652, 0]
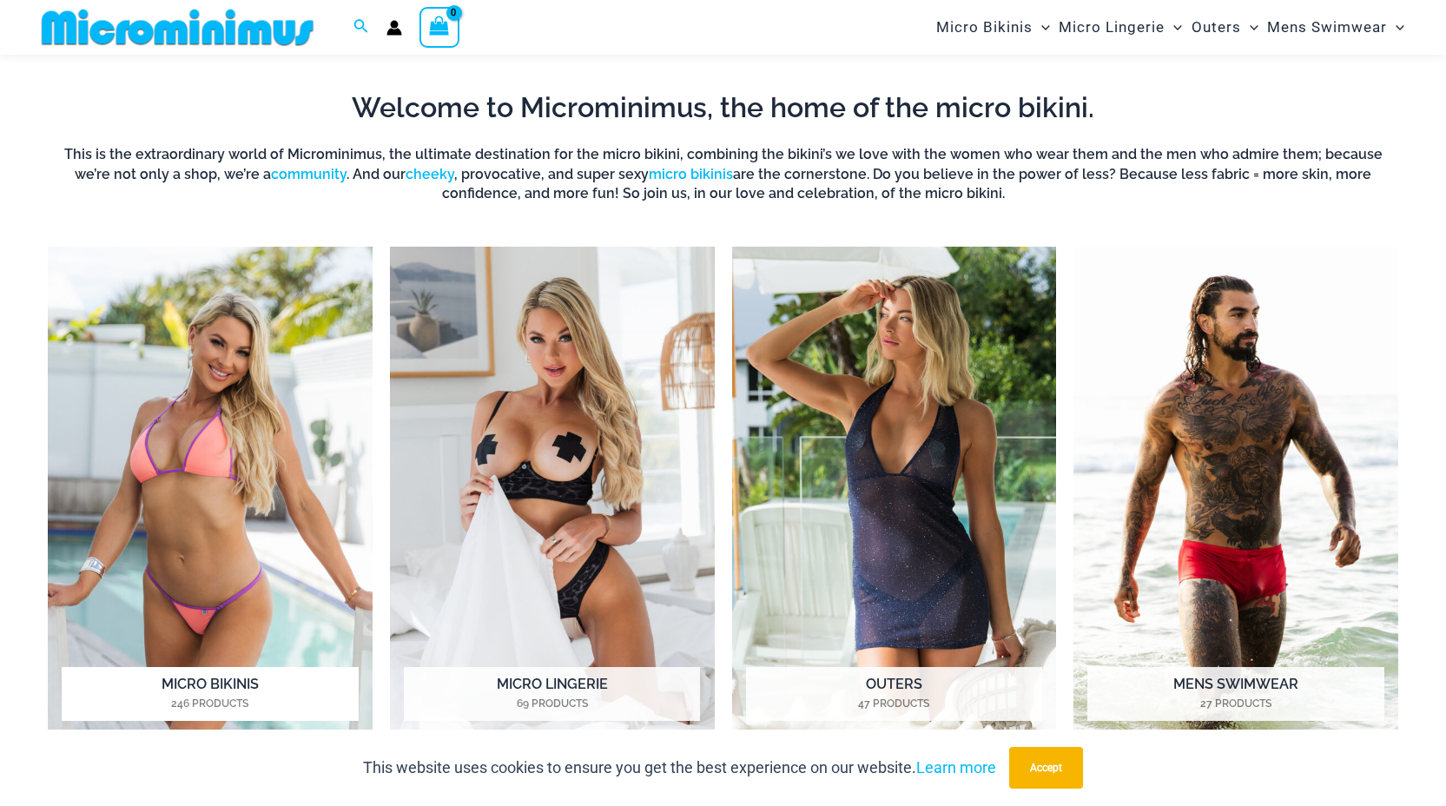
click at [323, 425] on img "Visit product category Micro Bikinis" at bounding box center [210, 497] width 325 height 500
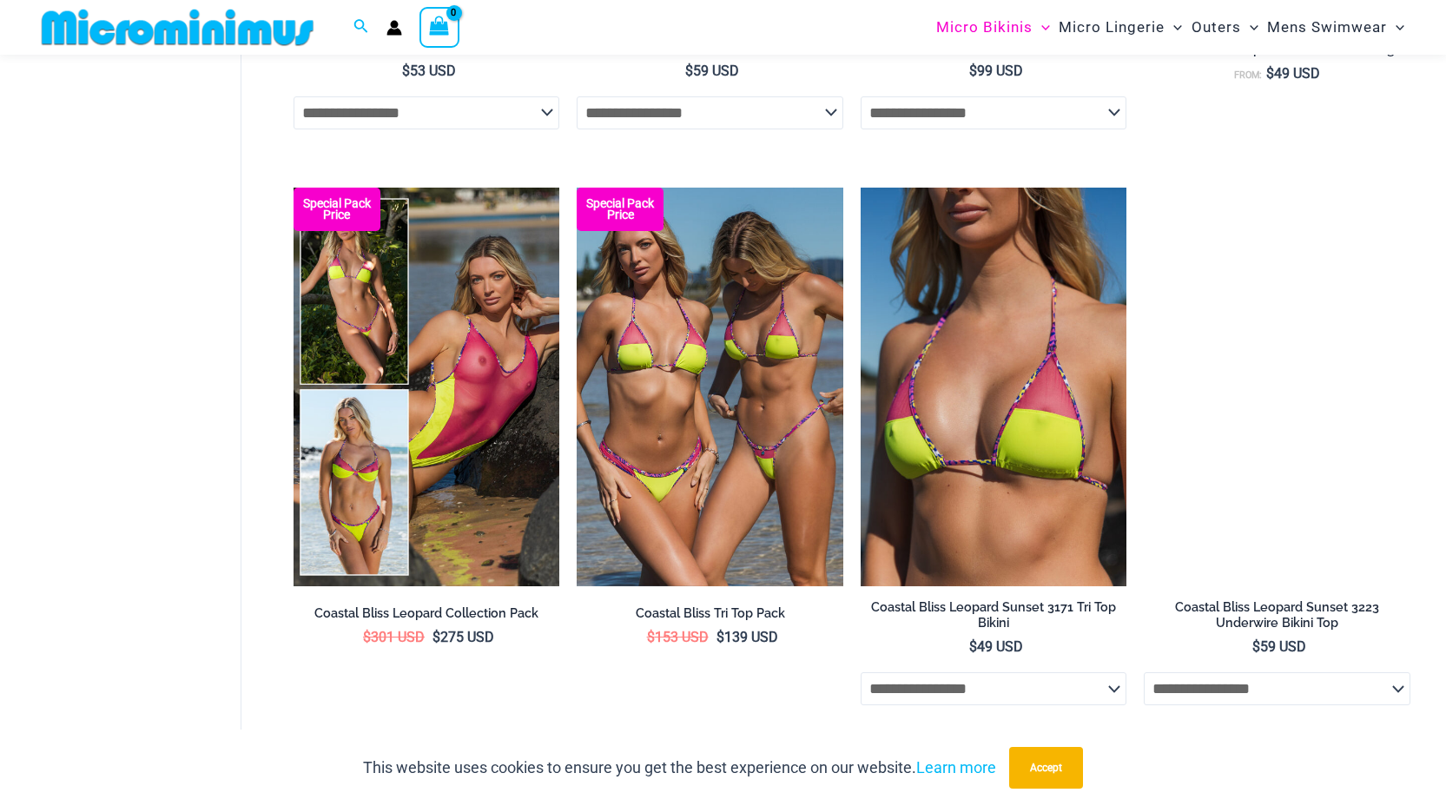
scroll to position [2621, 0]
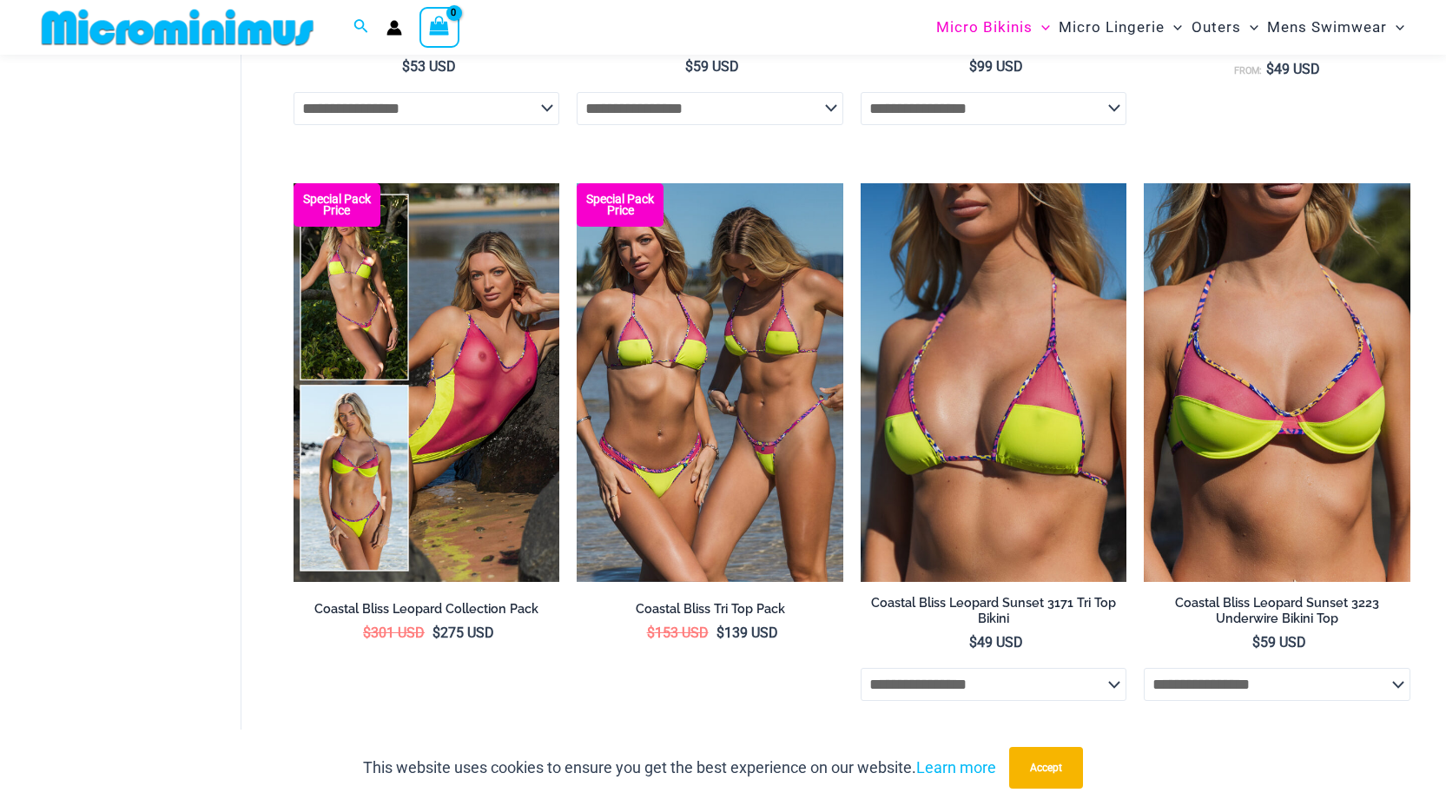
click at [200, 19] on img at bounding box center [178, 27] width 286 height 39
